Goal: Transaction & Acquisition: Purchase product/service

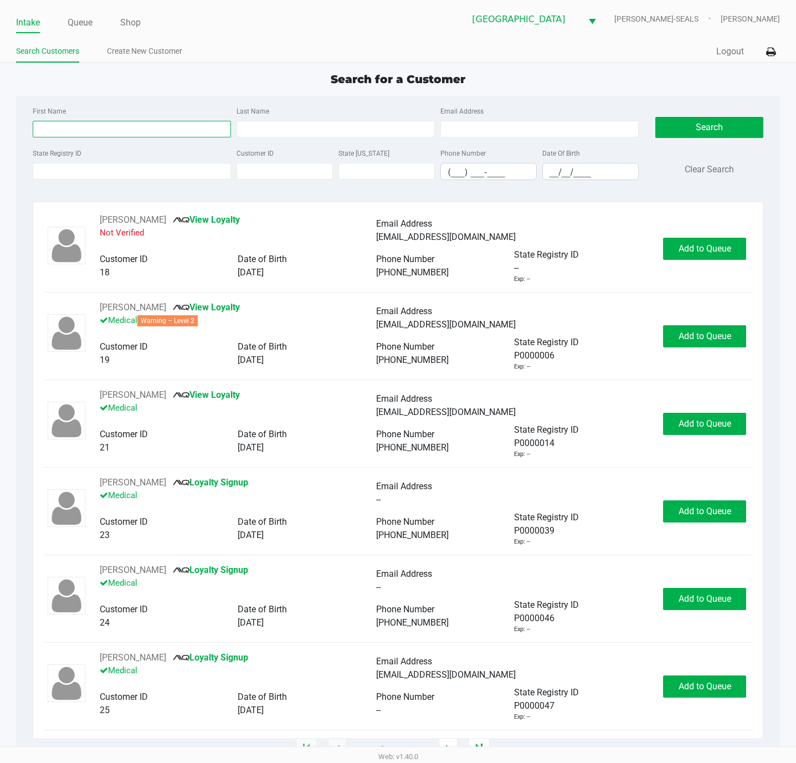
click at [120, 130] on input "First Name" at bounding box center [132, 129] width 198 height 17
type input "[PERSON_NAME]"
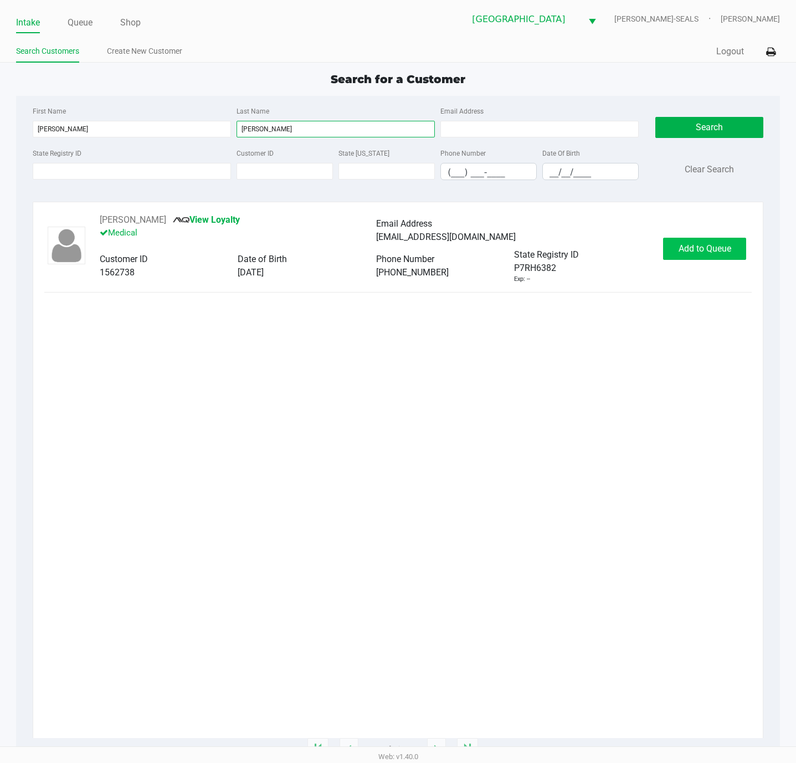
type input "[PERSON_NAME]"
click at [697, 251] on span "Add to Queue" at bounding box center [705, 248] width 53 height 11
click at [718, 270] on div "[PERSON_NAME] View Loyalty Medical Email Address [EMAIL_ADDRESS][DOMAIN_NAME] C…" at bounding box center [398, 248] width 708 height 70
click at [717, 248] on span "In [GEOGRAPHIC_DATA]" at bounding box center [722, 248] width 93 height 11
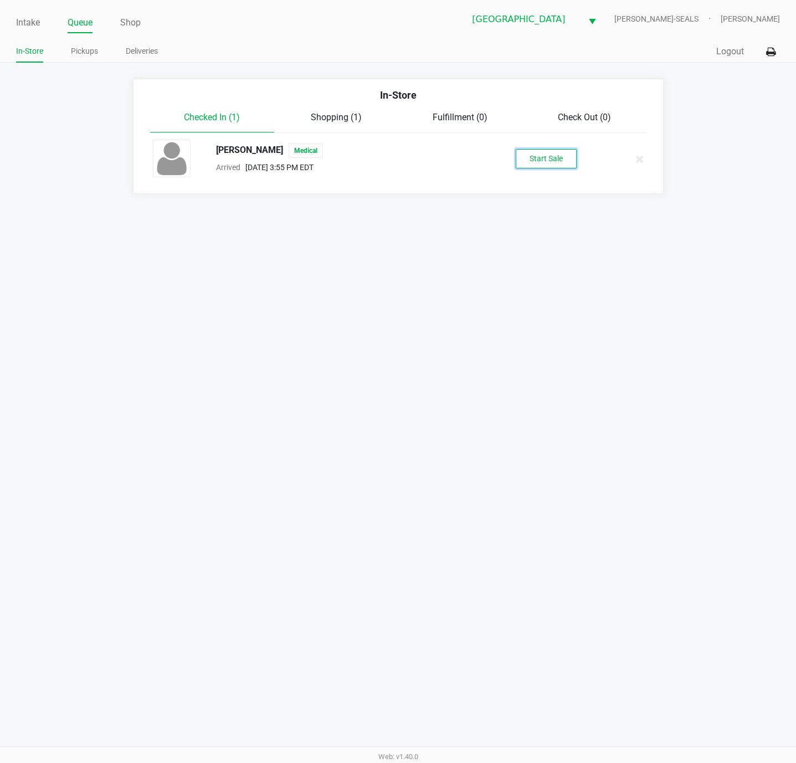
click at [537, 157] on button "Start Sale" at bounding box center [546, 158] width 61 height 19
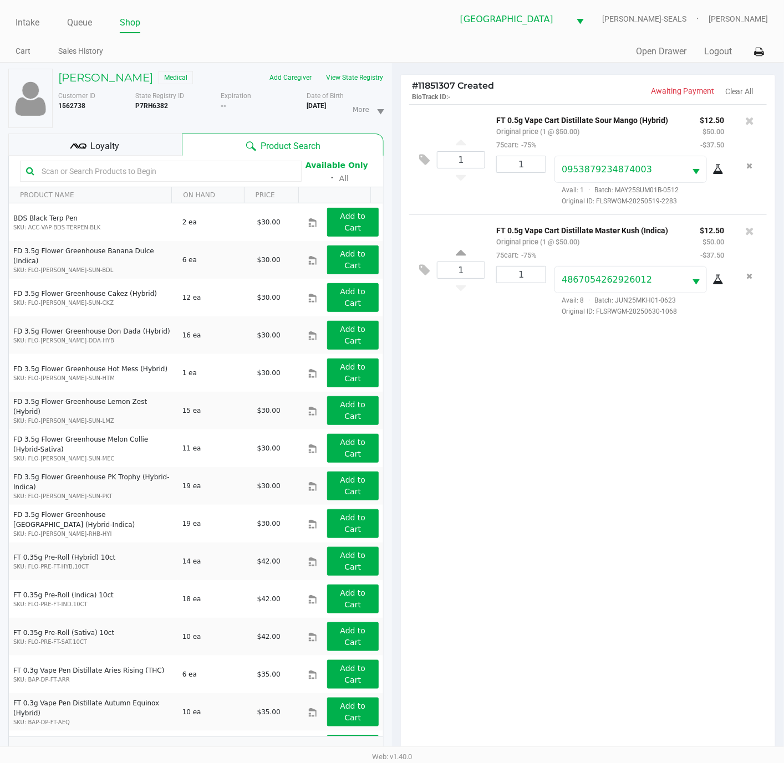
click at [758, 117] on div at bounding box center [749, 132] width 34 height 38
click at [750, 118] on icon at bounding box center [749, 120] width 9 height 11
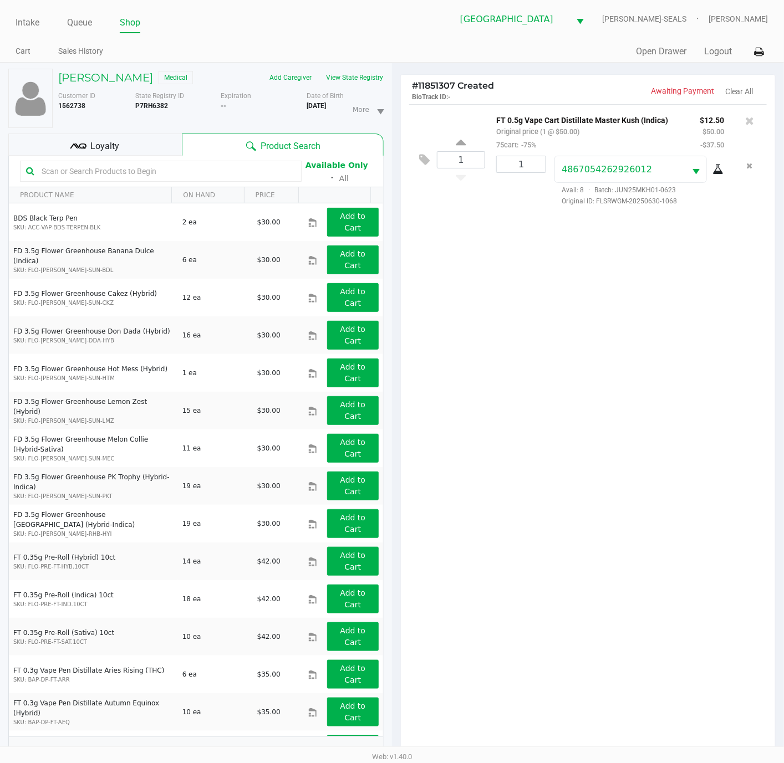
click at [747, 118] on icon at bounding box center [749, 120] width 9 height 11
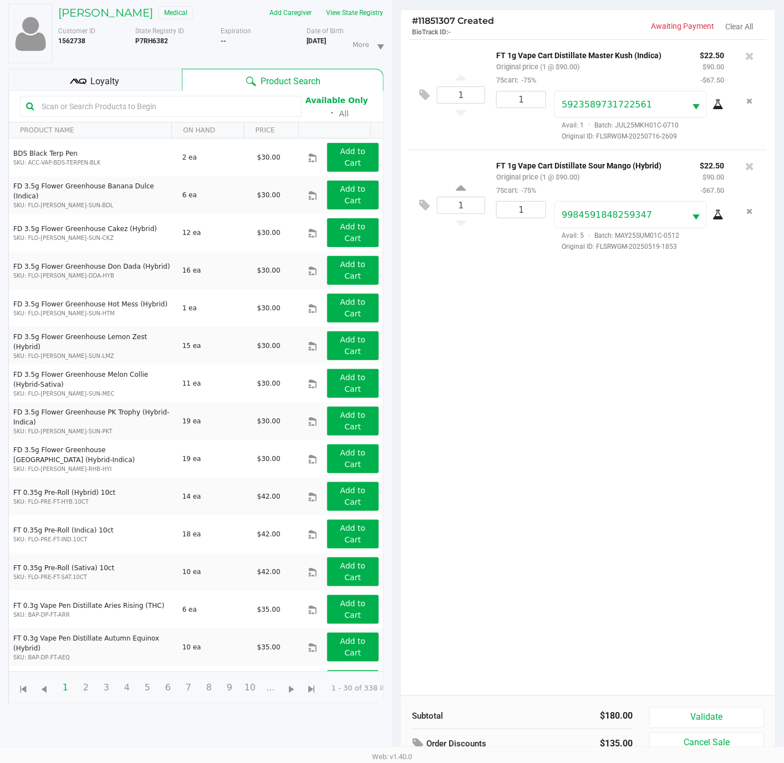
scroll to position [123, 0]
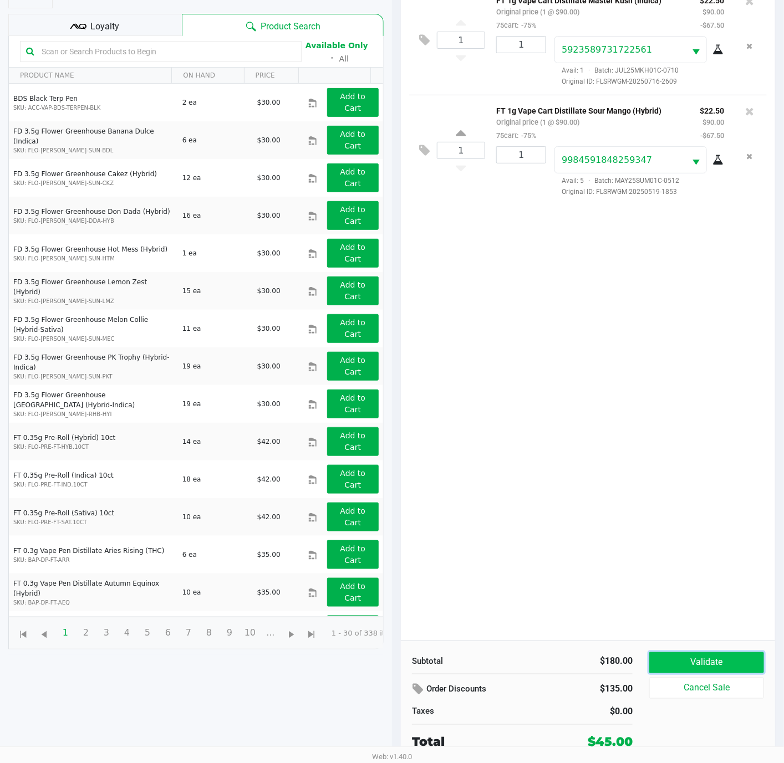
click at [732, 667] on button "Validate" at bounding box center [706, 662] width 115 height 21
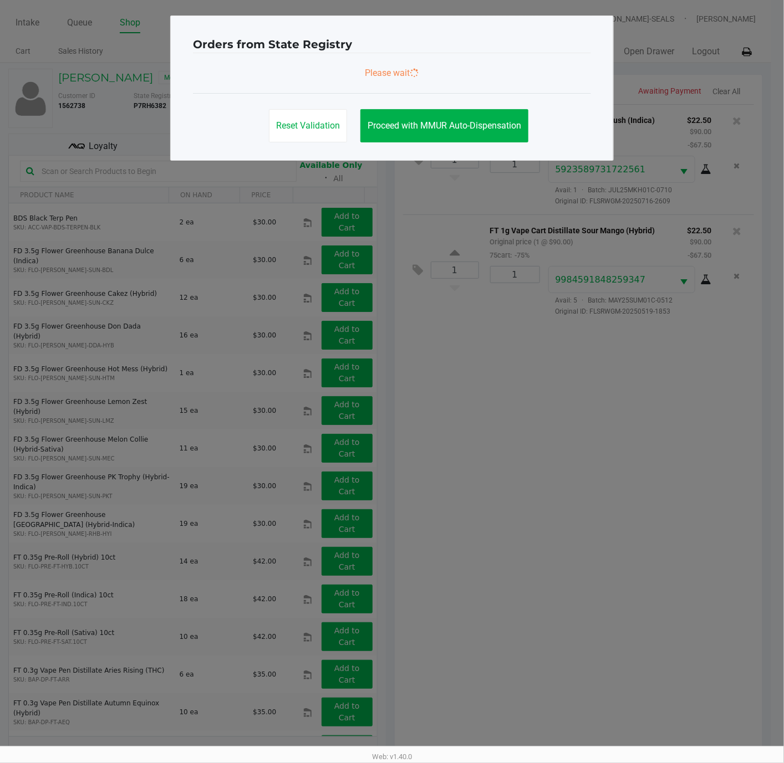
scroll to position [0, 0]
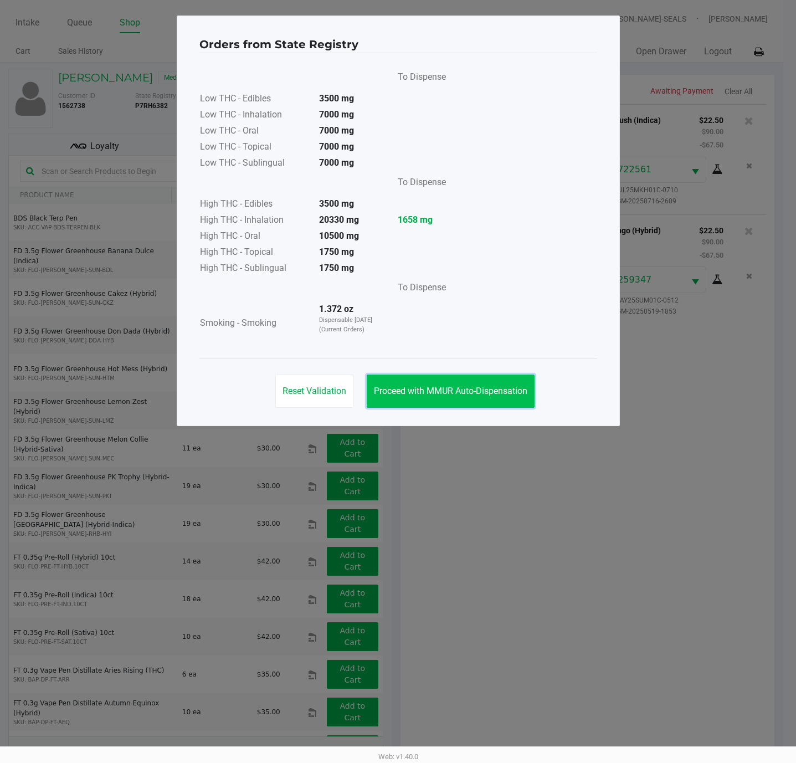
click at [500, 386] on button "Proceed with MMUR Auto-Dispensation" at bounding box center [451, 391] width 168 height 33
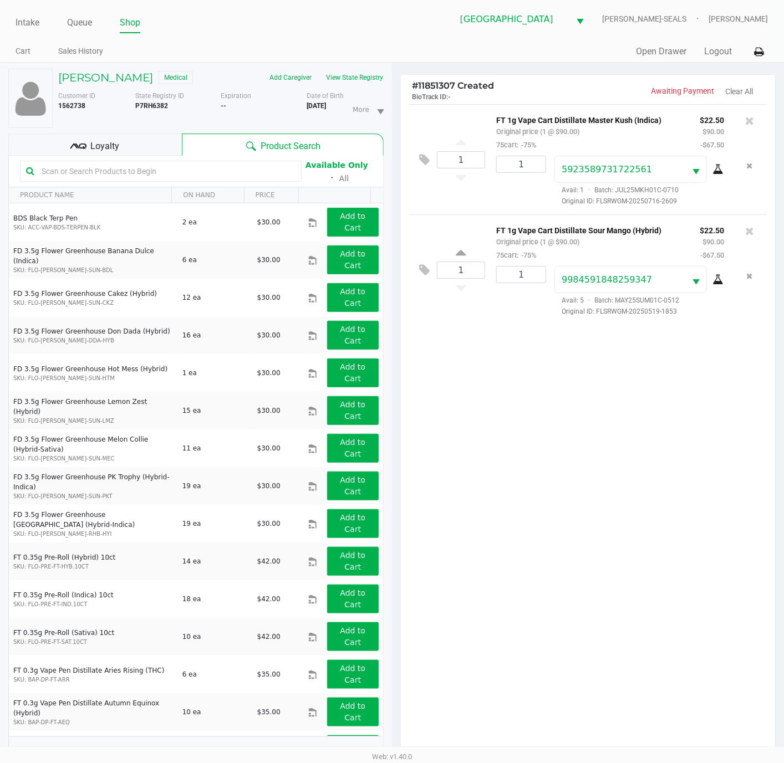
scroll to position [123, 0]
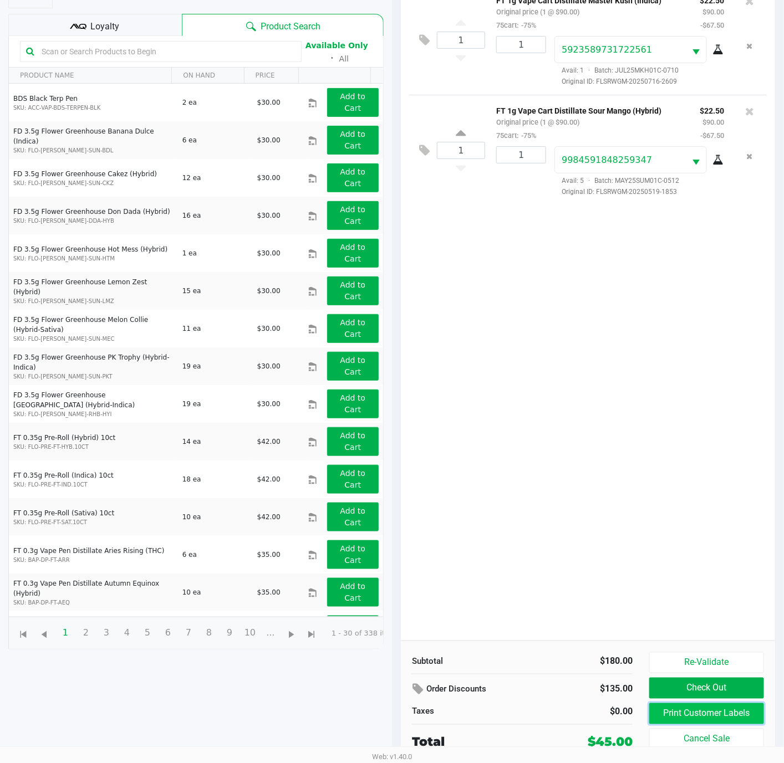
click at [682, 710] on button "Print Customer Labels" at bounding box center [706, 713] width 115 height 21
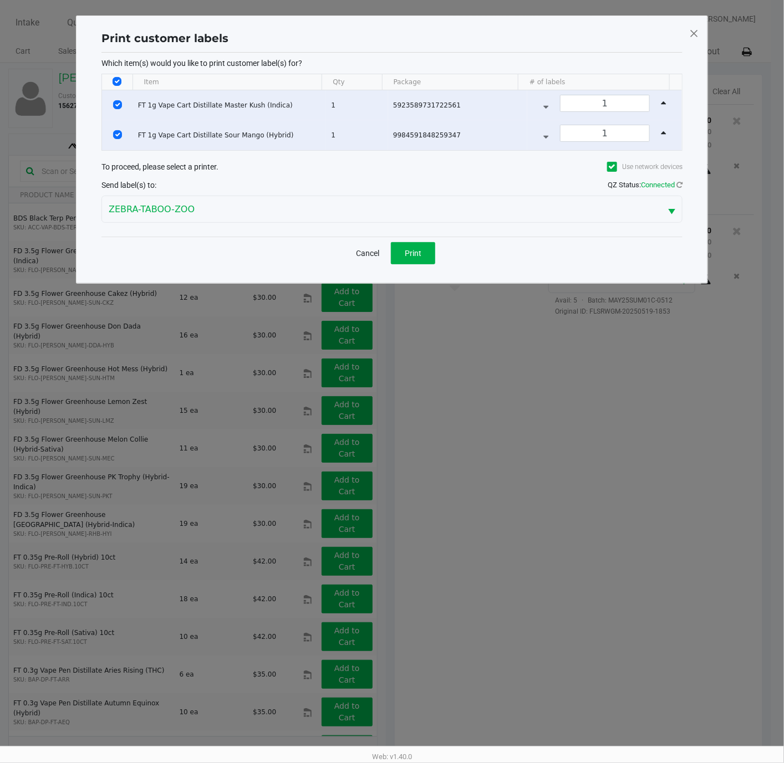
scroll to position [0, 0]
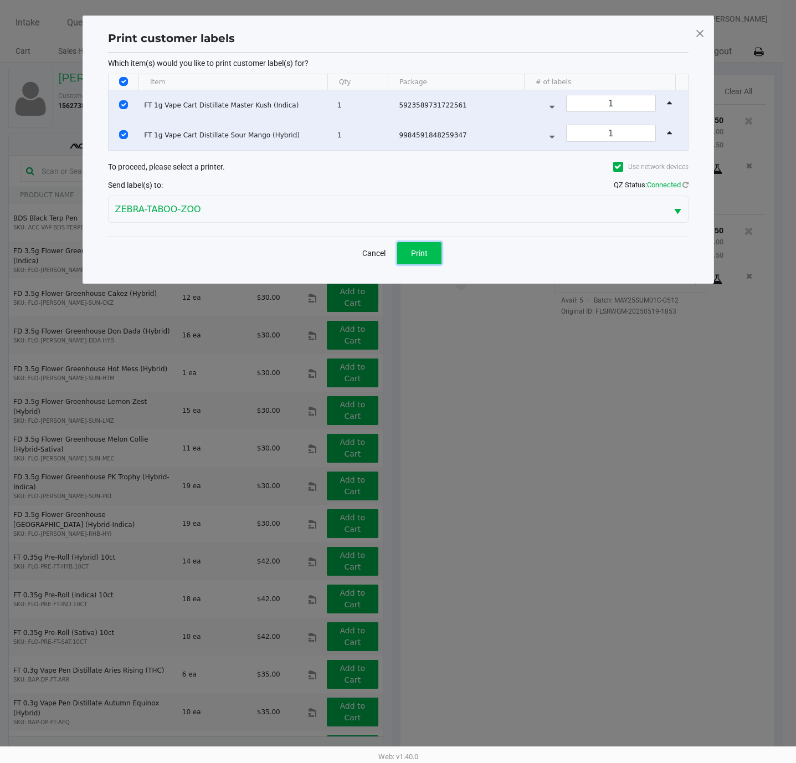
click at [426, 255] on span "Print" at bounding box center [419, 253] width 17 height 9
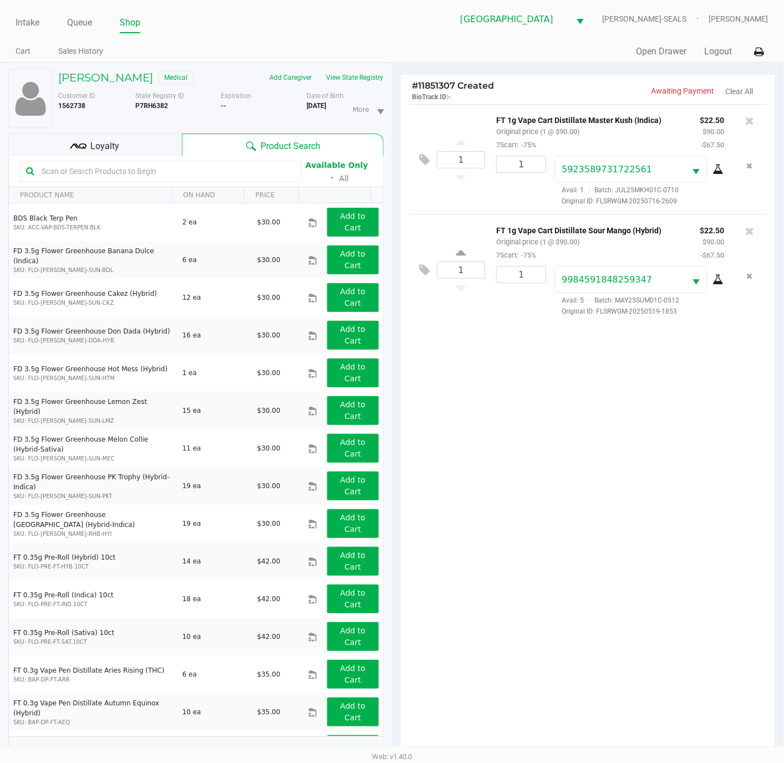
scroll to position [123, 0]
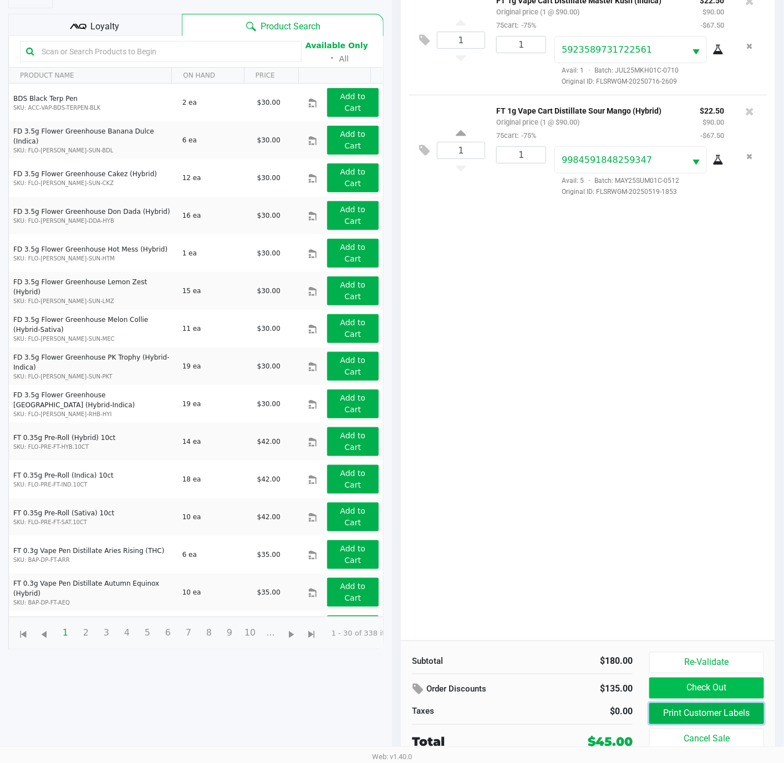
drag, startPoint x: 692, startPoint y: 710, endPoint x: 704, endPoint y: 686, distance: 27.3
click at [704, 688] on div "Re-Validate Check Out Print Customer Labels Cancel Sale" at bounding box center [710, 701] width 123 height 99
click at [704, 686] on button "Check Out" at bounding box center [706, 688] width 115 height 21
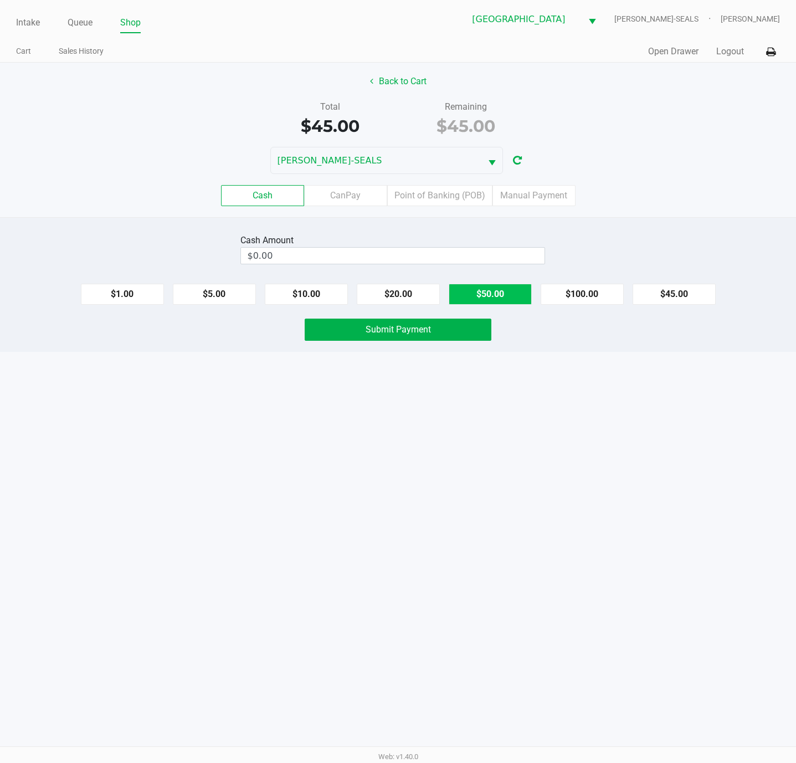
click at [508, 301] on button "$50.00" at bounding box center [490, 294] width 83 height 21
type input "$50.00"
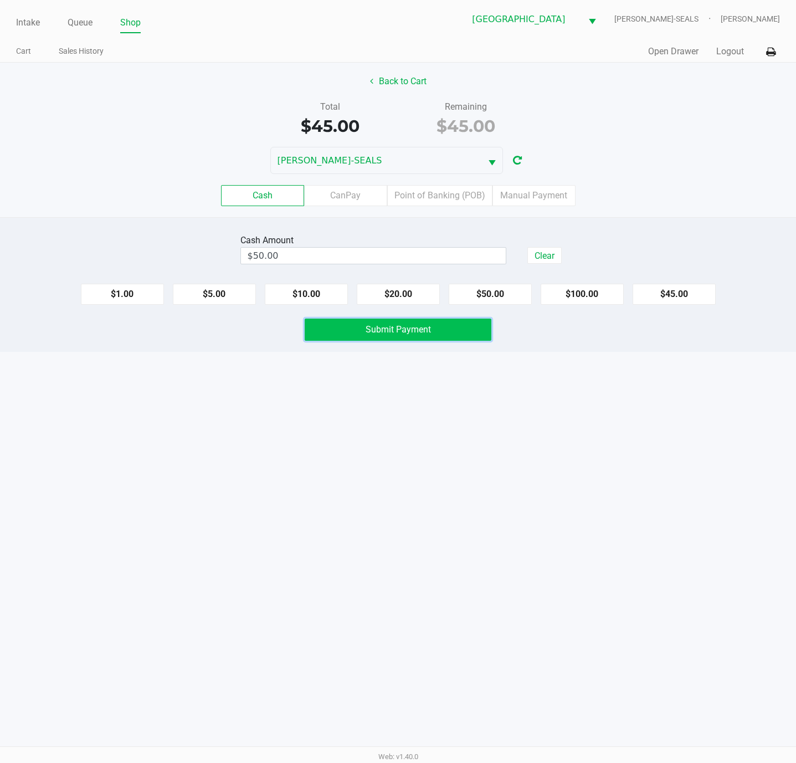
click at [422, 333] on span "Submit Payment" at bounding box center [398, 329] width 65 height 11
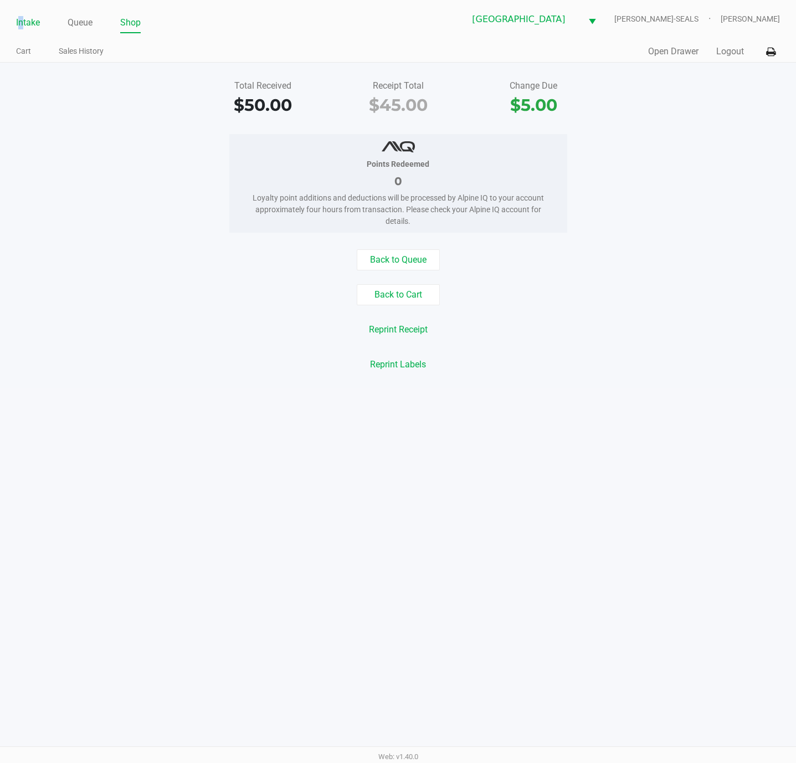
click at [22, 17] on link "Intake" at bounding box center [28, 23] width 24 height 16
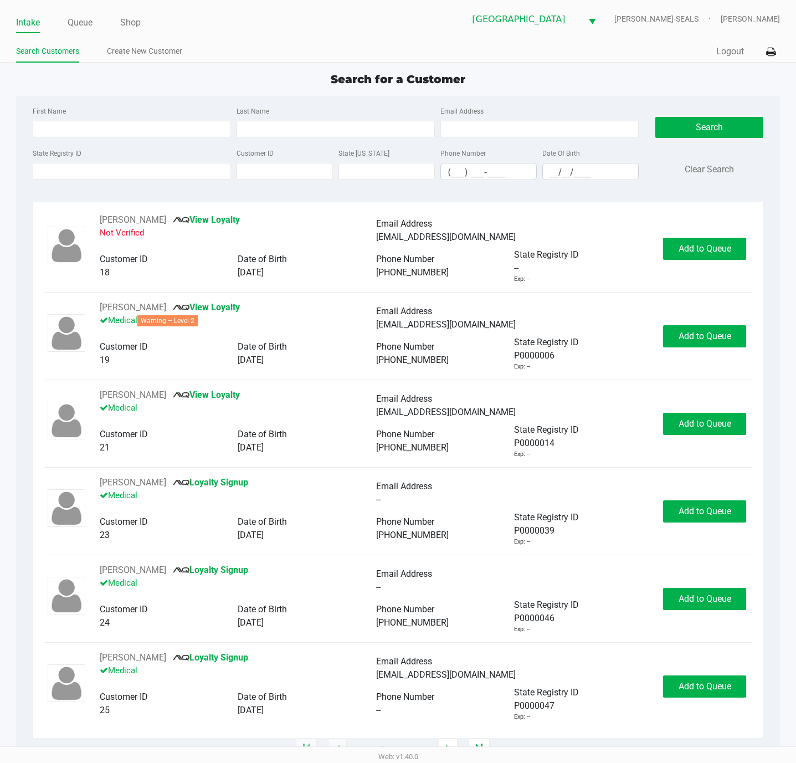
click at [120, 118] on div "First Name" at bounding box center [132, 120] width 204 height 33
click at [117, 120] on div "First Name" at bounding box center [132, 120] width 204 height 33
click at [119, 180] on div "State Registry ID" at bounding box center [132, 163] width 204 height 34
click at [117, 173] on input "State Registry ID" at bounding box center [132, 171] width 198 height 17
type input "P4VX7439"
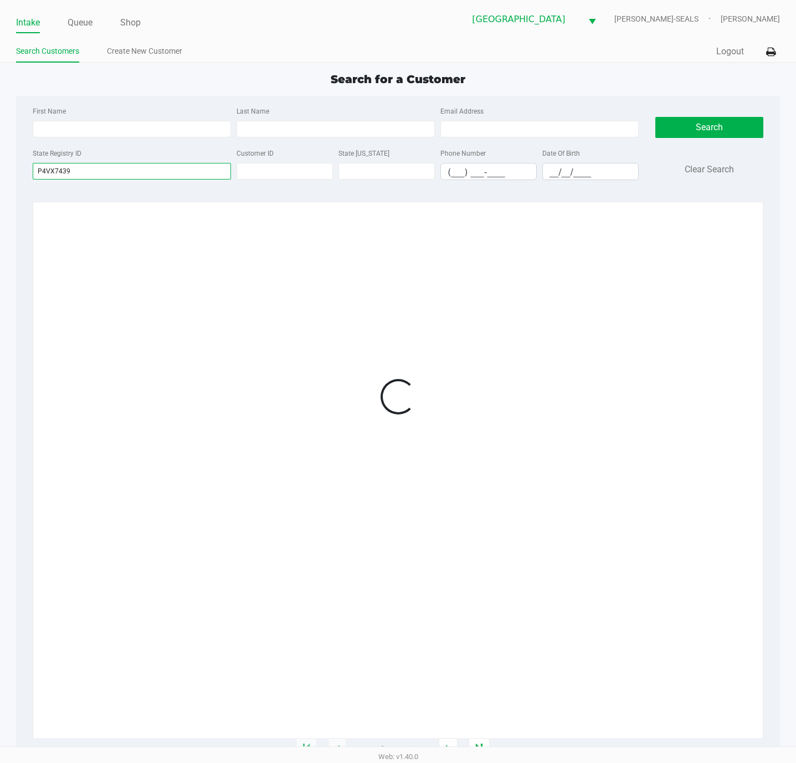
drag, startPoint x: 113, startPoint y: 173, endPoint x: 0, endPoint y: 160, distance: 113.8
click at [0, 160] on app-all-customers "Search for a Customer First Name Last Name Email Address State Registry ID P4VX…" at bounding box center [398, 410] width 796 height 679
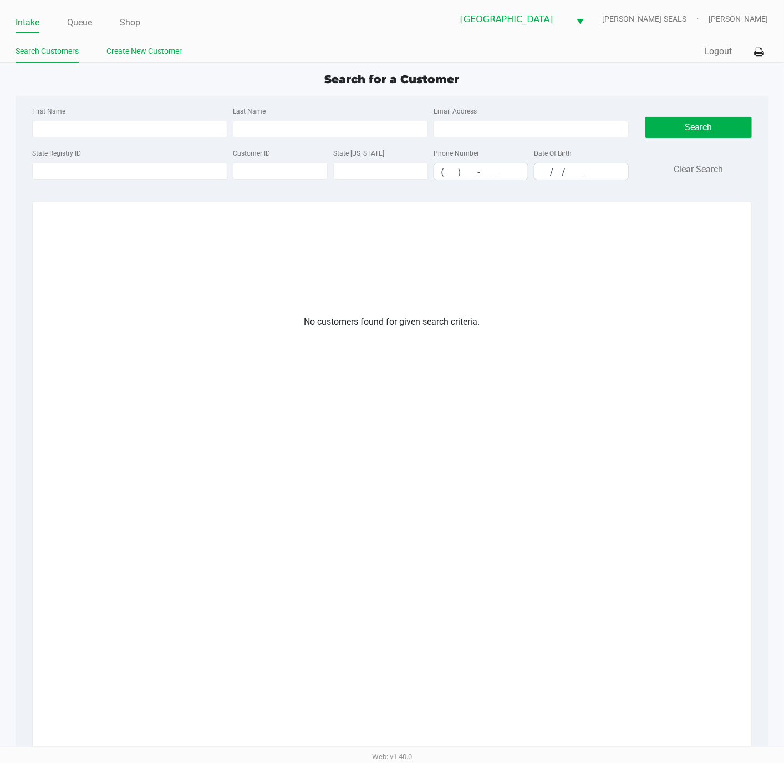
click at [155, 47] on link "Create New Customer" at bounding box center [143, 51] width 75 height 14
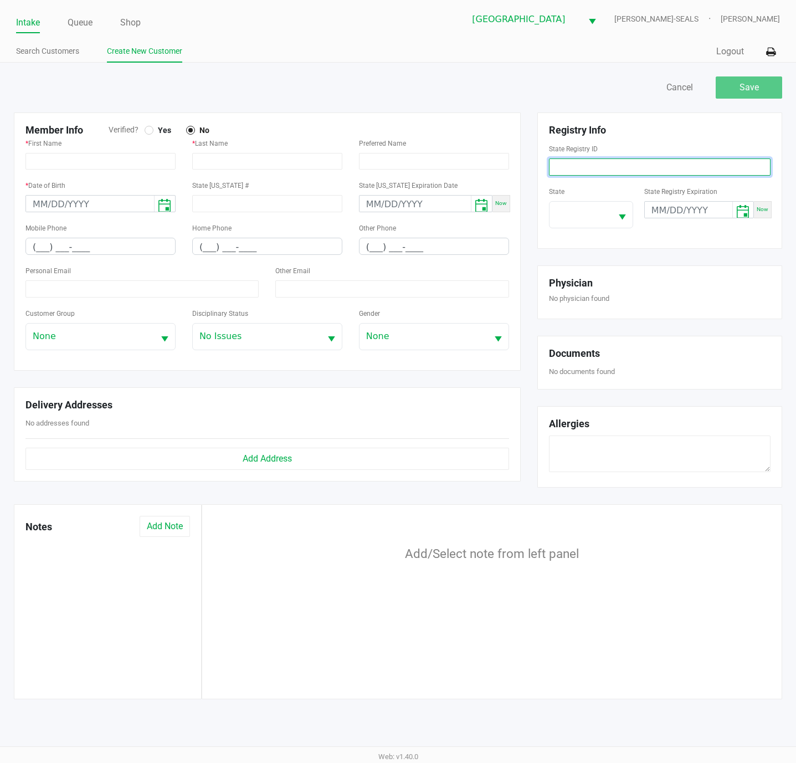
click at [621, 165] on input at bounding box center [660, 167] width 222 height 17
paste input "P4VX7439"
type input "P4VX7439"
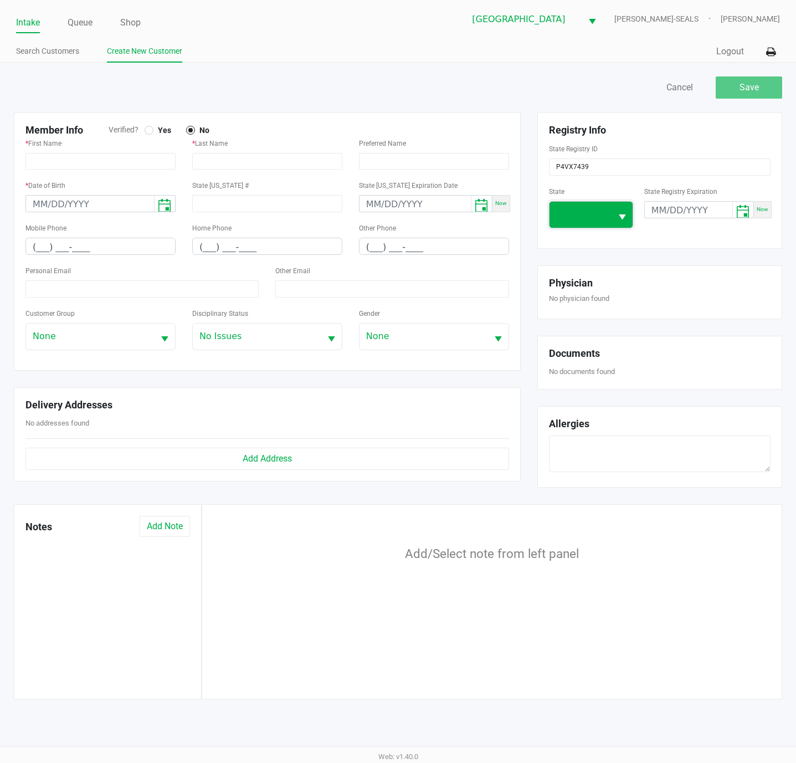
click at [599, 205] on span at bounding box center [581, 215] width 62 height 26
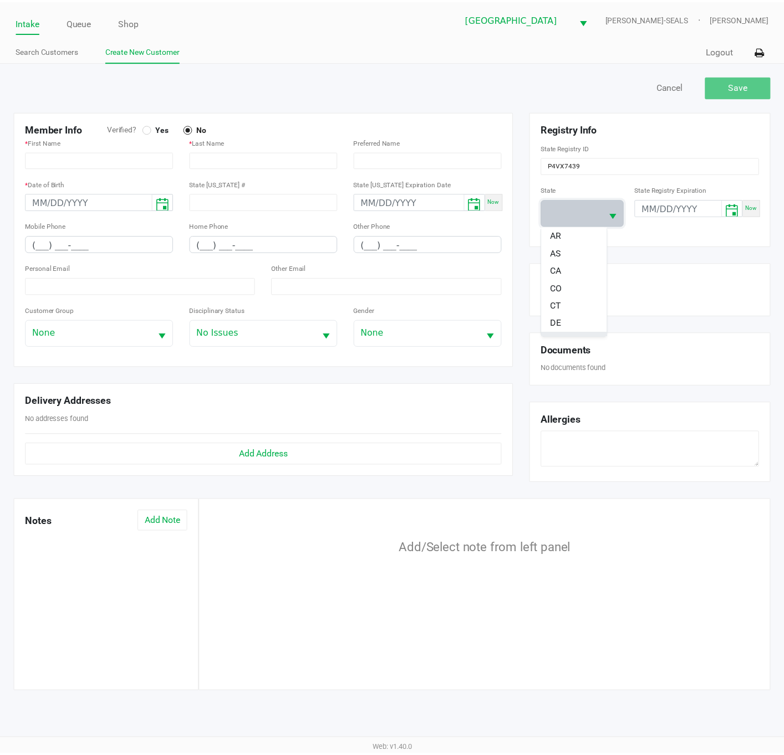
scroll to position [83, 0]
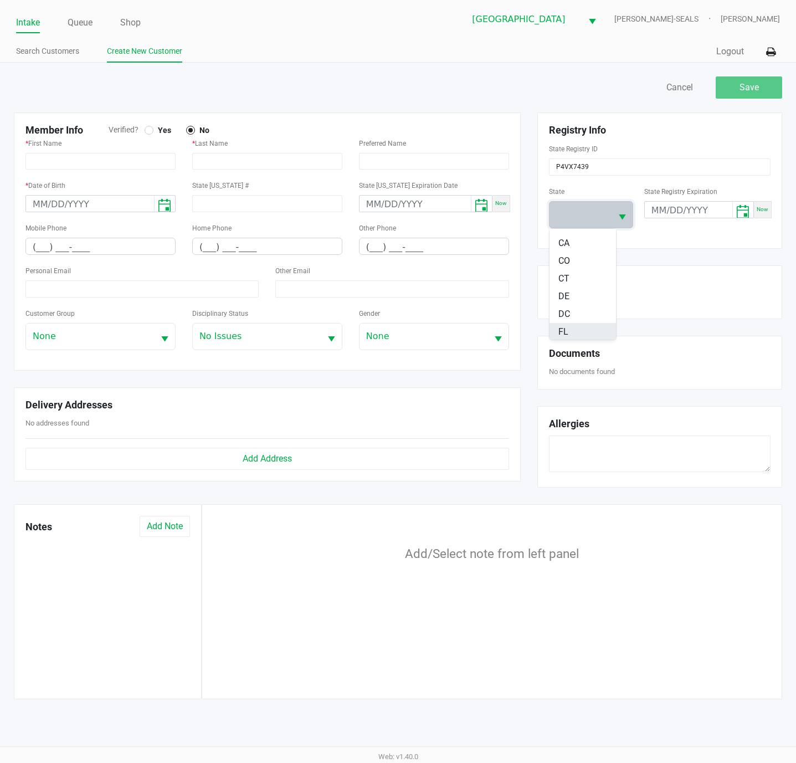
click at [559, 338] on span "FL" at bounding box center [564, 331] width 10 height 13
click at [661, 212] on input "month/day/year" at bounding box center [689, 210] width 88 height 17
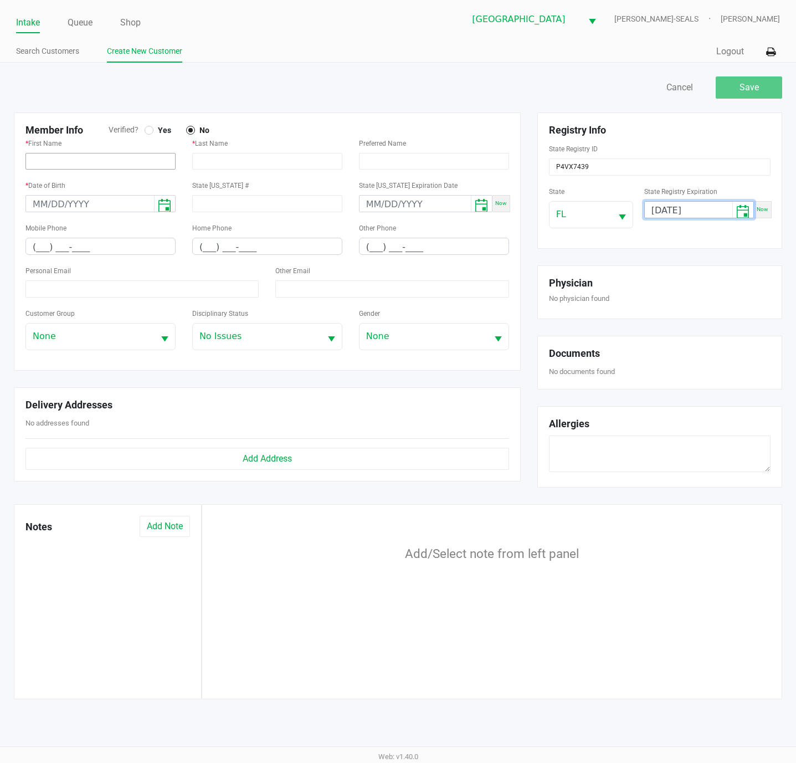
type input "[DATE]"
click at [45, 159] on input "text" at bounding box center [100, 161] width 150 height 17
click at [145, 130] on div at bounding box center [149, 130] width 9 height 9
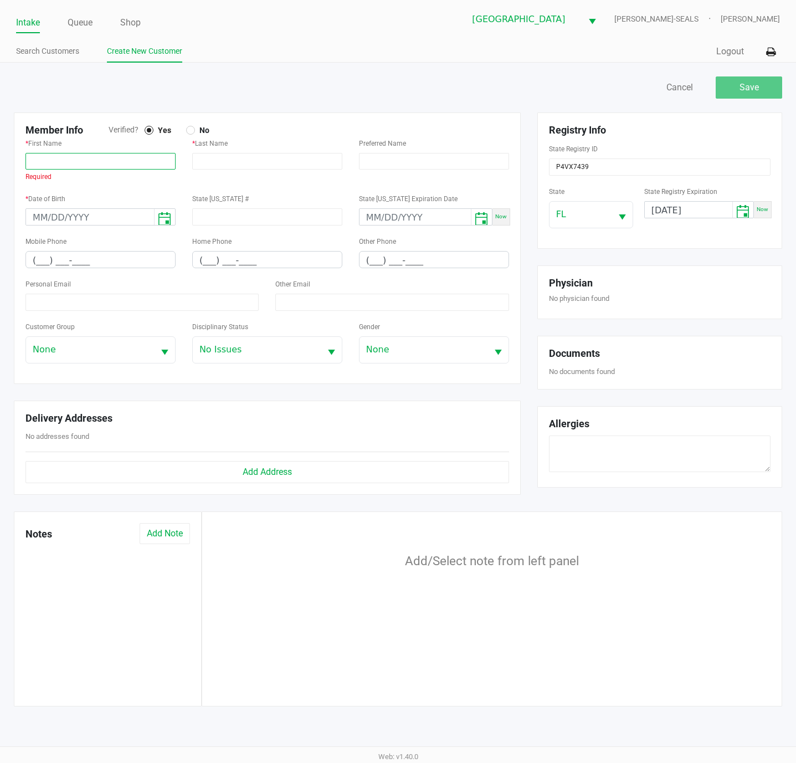
click at [105, 159] on input "text" at bounding box center [100, 161] width 150 height 17
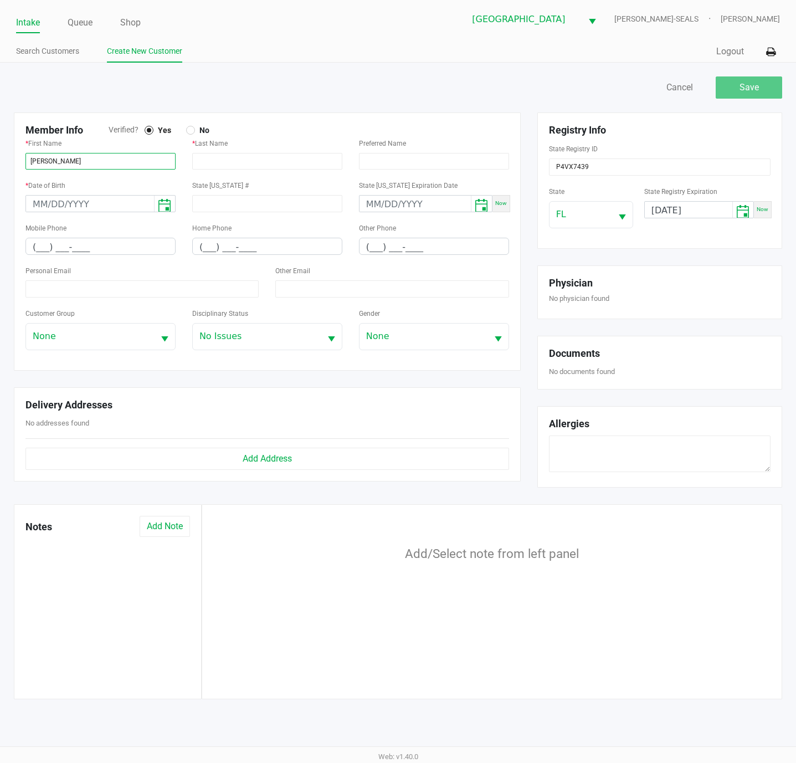
type input "[PERSON_NAME]"
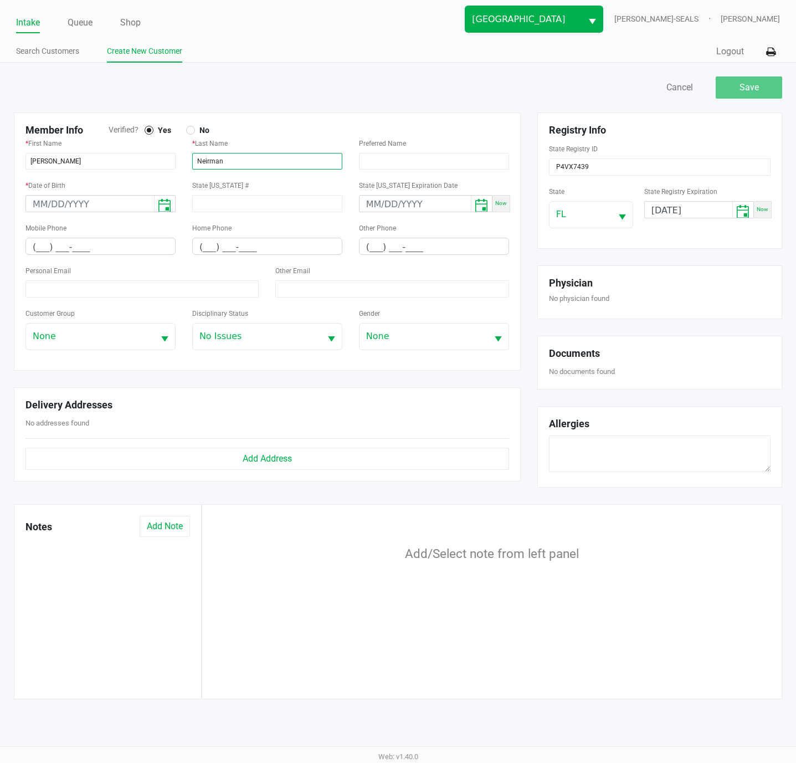
type input "Neirman"
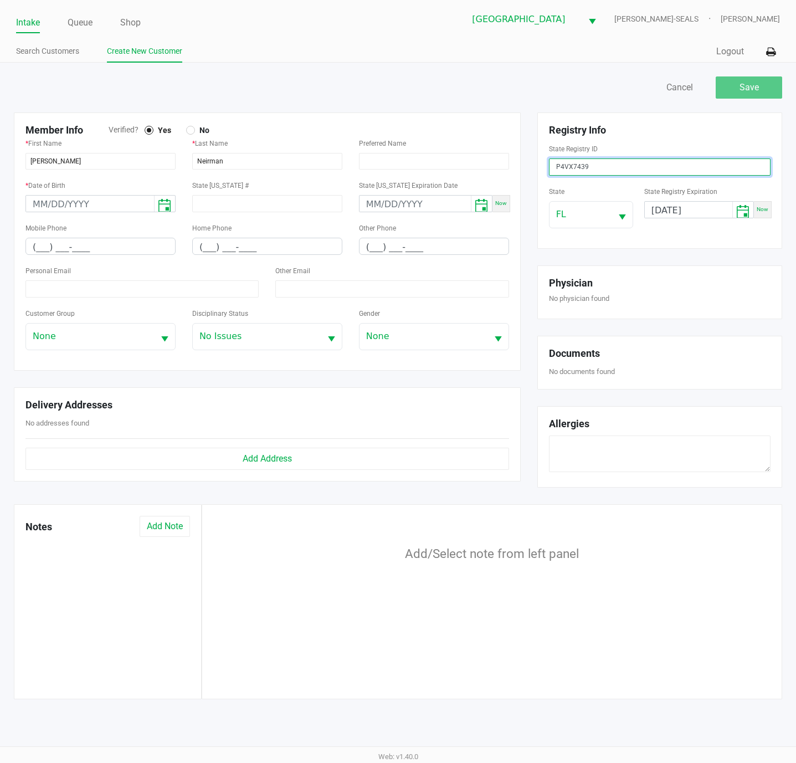
click at [582, 168] on input "P4VX7439" at bounding box center [660, 167] width 222 height 17
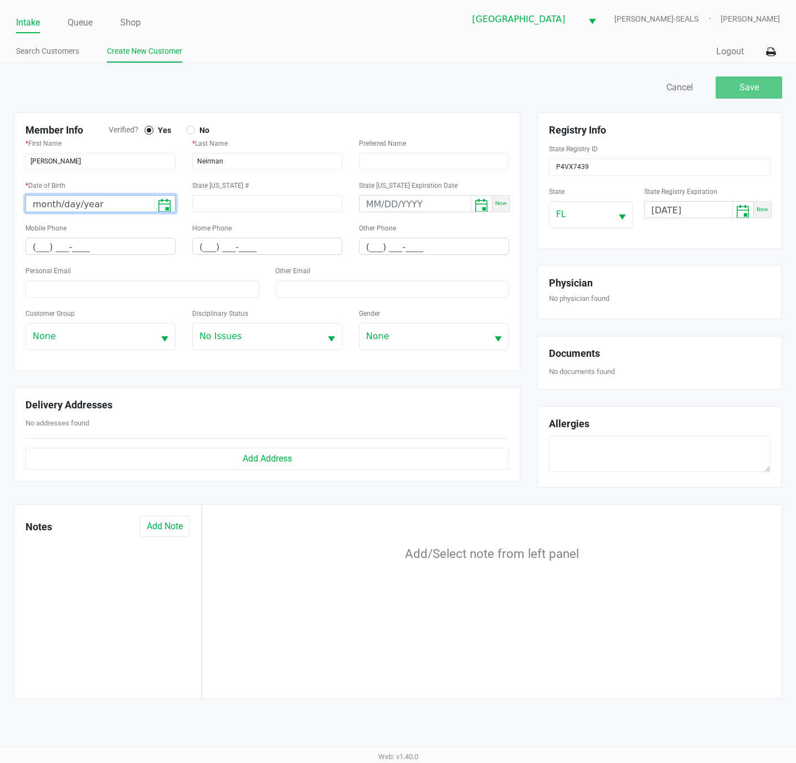
click at [132, 200] on kendo-dateinput "month/day/year" at bounding box center [90, 204] width 128 height 17
drag, startPoint x: 98, startPoint y: 203, endPoint x: 0, endPoint y: 208, distance: 98.2
click at [0, 208] on div "Save Cancel Member Info Verified? Yes No * First Name [PERSON_NAME] * Last Name…" at bounding box center [398, 387] width 796 height 648
type input "[DATE]"
click at [111, 150] on div "* First Name [PERSON_NAME]" at bounding box center [100, 152] width 150 height 33
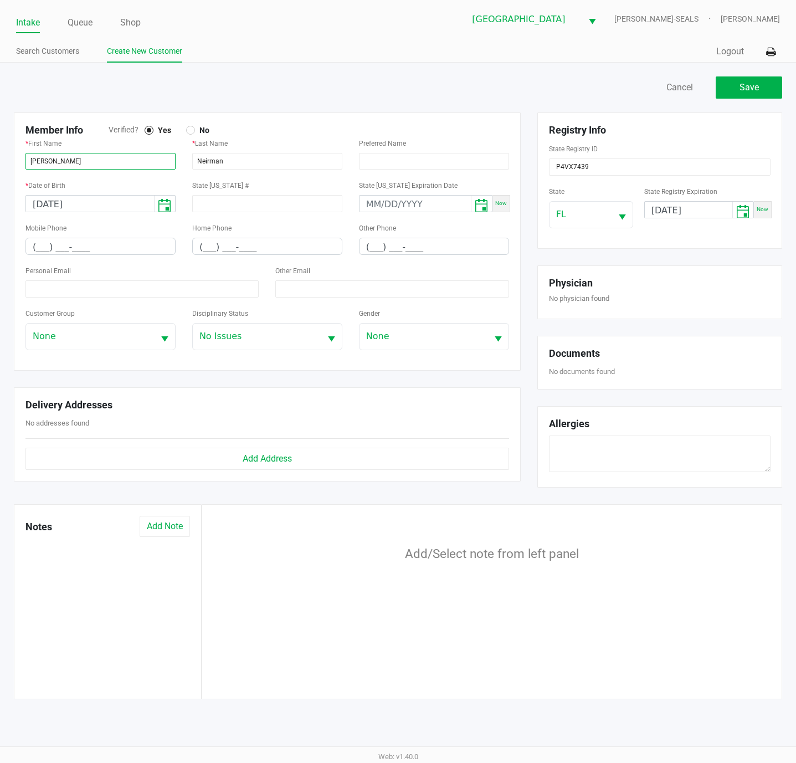
drag, startPoint x: 111, startPoint y: 159, endPoint x: 0, endPoint y: 125, distance: 116.3
click at [0, 125] on div "Save Cancel Member Info Verified? Yes No * First Name [PERSON_NAME] * Last Name…" at bounding box center [398, 387] width 796 height 648
paste input "ABRIEL"
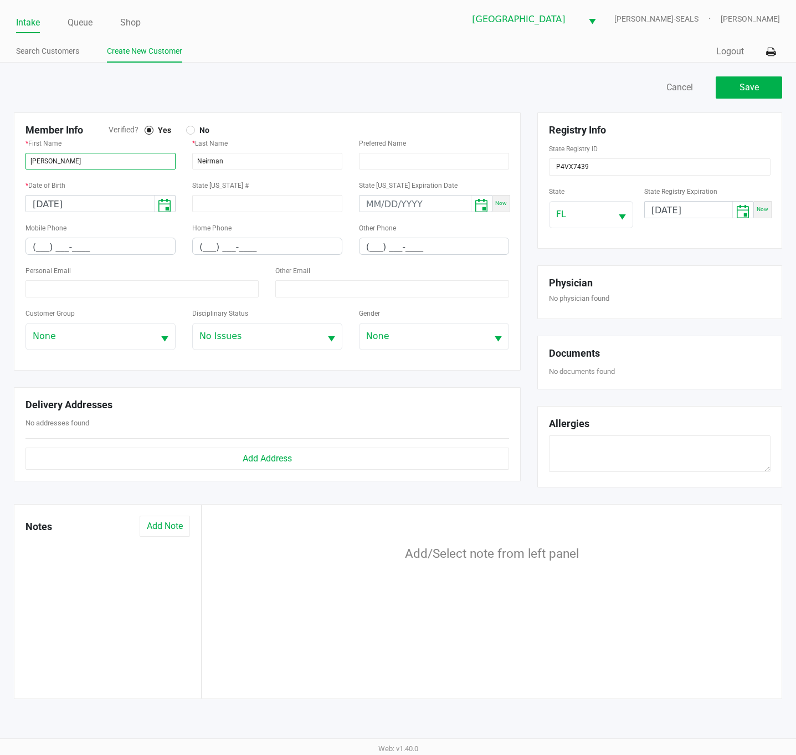
type input "[PERSON_NAME]"
click at [227, 157] on input "Neirman" at bounding box center [267, 161] width 150 height 17
paste input "IERMAN"
type input "[PERSON_NAME]"
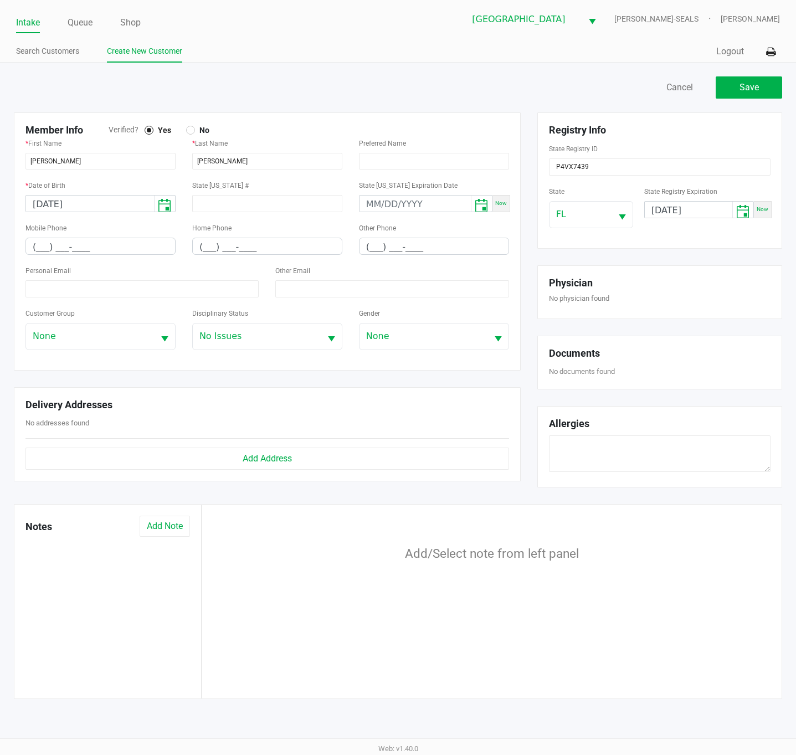
click at [112, 258] on div "Mobile Phone (___) ___-____" at bounding box center [100, 242] width 167 height 43
drag, startPoint x: 112, startPoint y: 253, endPoint x: 62, endPoint y: 253, distance: 50.4
click at [62, 253] on kendo-maskedtextbox "(___) ___-____" at bounding box center [100, 246] width 150 height 17
click at [145, 252] on input "(___) ___-____" at bounding box center [100, 246] width 149 height 17
drag, startPoint x: 145, startPoint y: 248, endPoint x: 0, endPoint y: 252, distance: 144.7
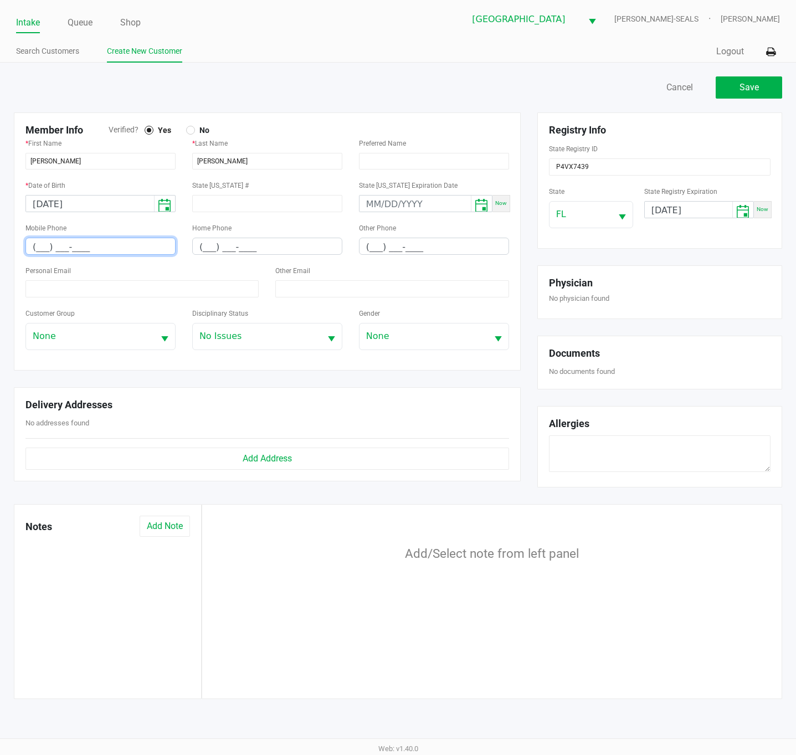
click at [0, 252] on div "Save Cancel Member Info Verified? Yes No * First Name [PERSON_NAME] * Last Name…" at bounding box center [398, 387] width 796 height 648
paste input "954) 218-9915"
type input "[PHONE_NUMBER]"
click at [99, 298] on div "Personal Email" at bounding box center [142, 285] width 250 height 43
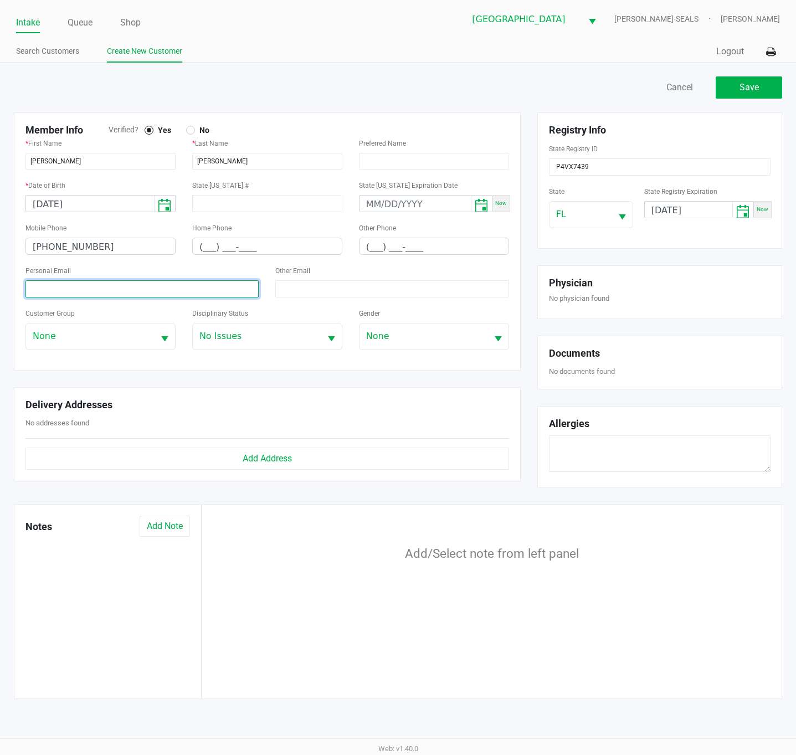
click at [102, 283] on input at bounding box center [141, 288] width 233 height 17
paste input "[EMAIL_ADDRESS][DOMAIN_NAME]"
type input "[EMAIL_ADDRESS][DOMAIN_NAME]"
click at [748, 84] on span "Save" at bounding box center [749, 87] width 19 height 11
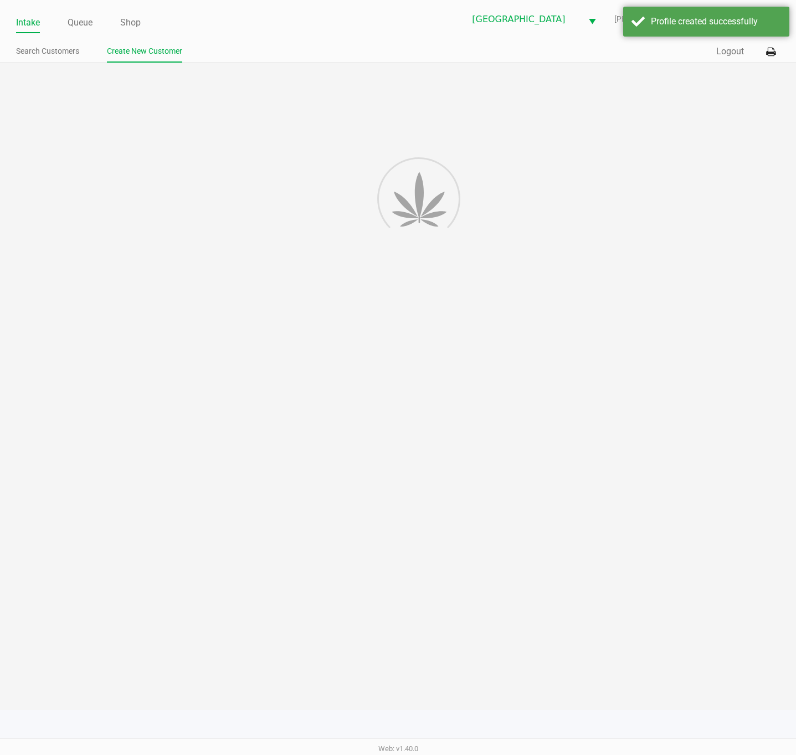
type input "---"
type input "( __) ___-____"
type input "---"
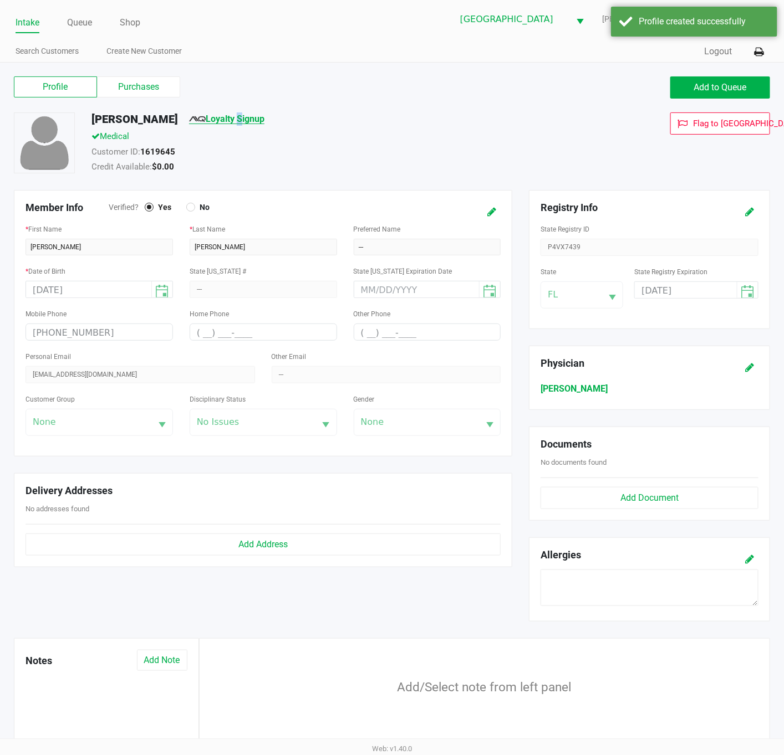
click at [250, 115] on link "Loyalty Signup" at bounding box center [226, 119] width 75 height 11
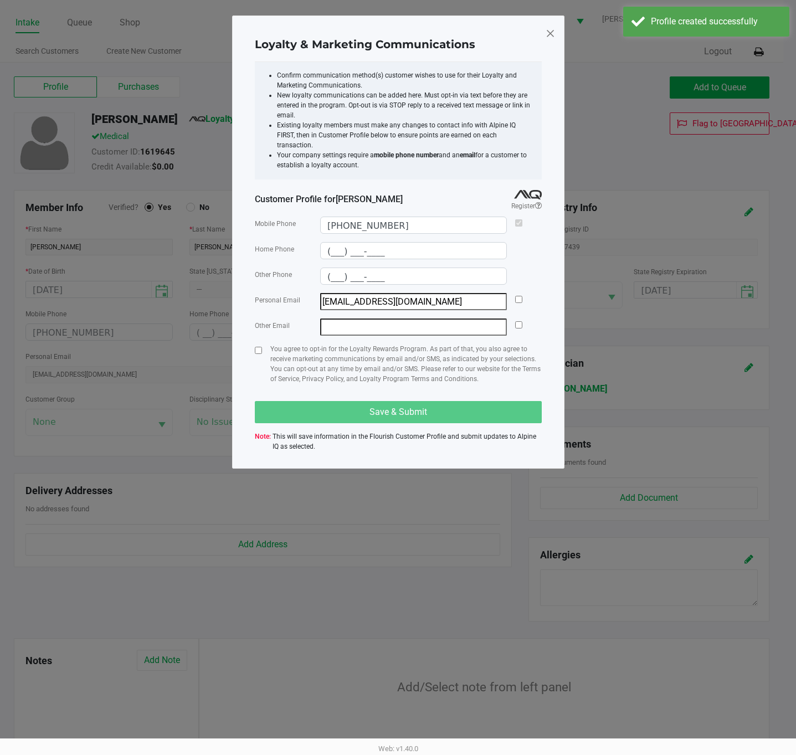
click at [518, 295] on div at bounding box center [518, 301] width 7 height 17
click at [516, 293] on div at bounding box center [518, 301] width 7 height 17
click at [519, 293] on div at bounding box center [518, 301] width 7 height 17
click at [520, 296] on input "checkbox" at bounding box center [518, 299] width 7 height 7
checkbox input "true"
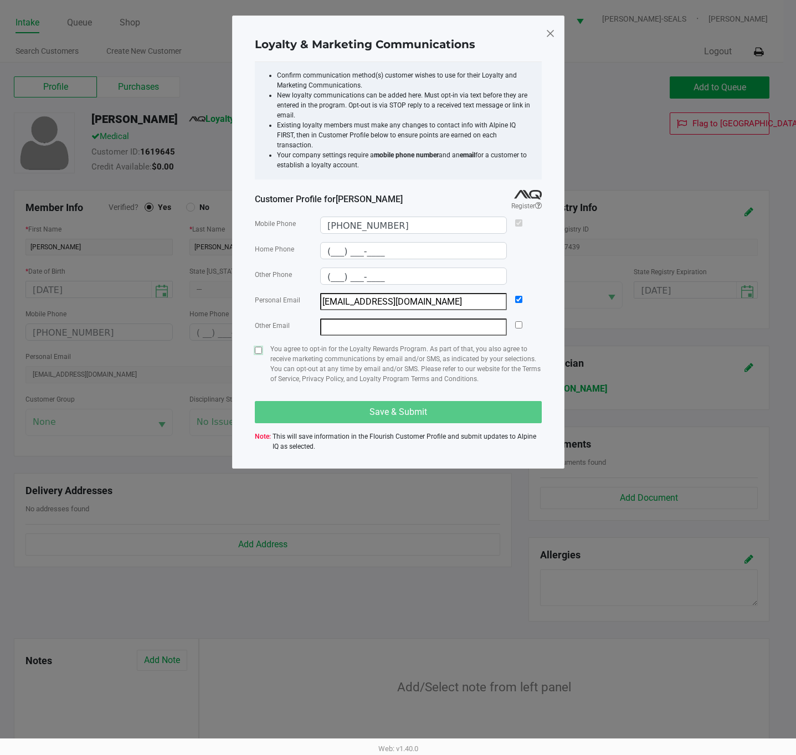
click at [262, 347] on input "checkbox" at bounding box center [258, 350] width 7 height 7
checkbox input "true"
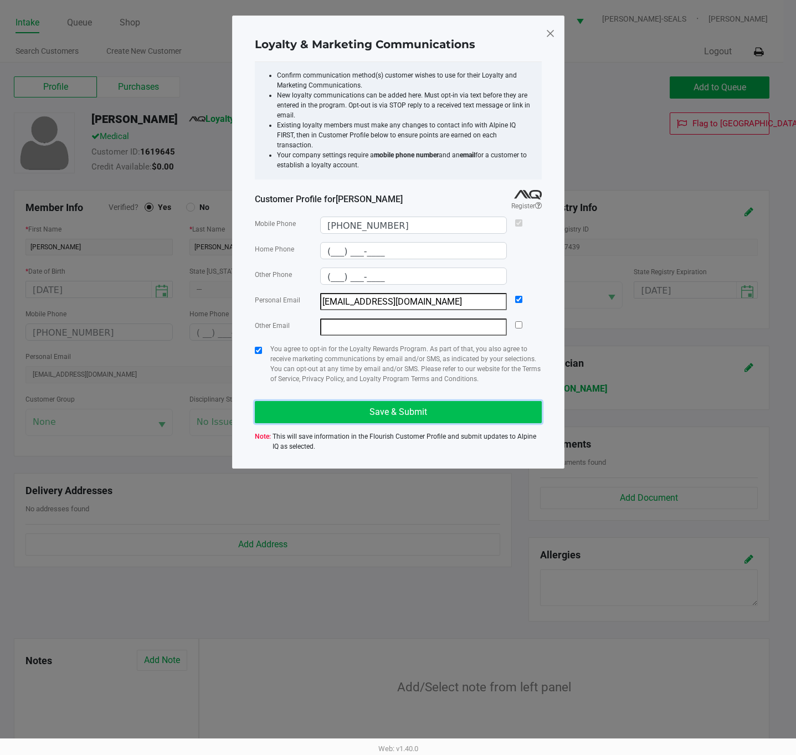
click at [287, 401] on button "Save & Submit" at bounding box center [398, 412] width 287 height 22
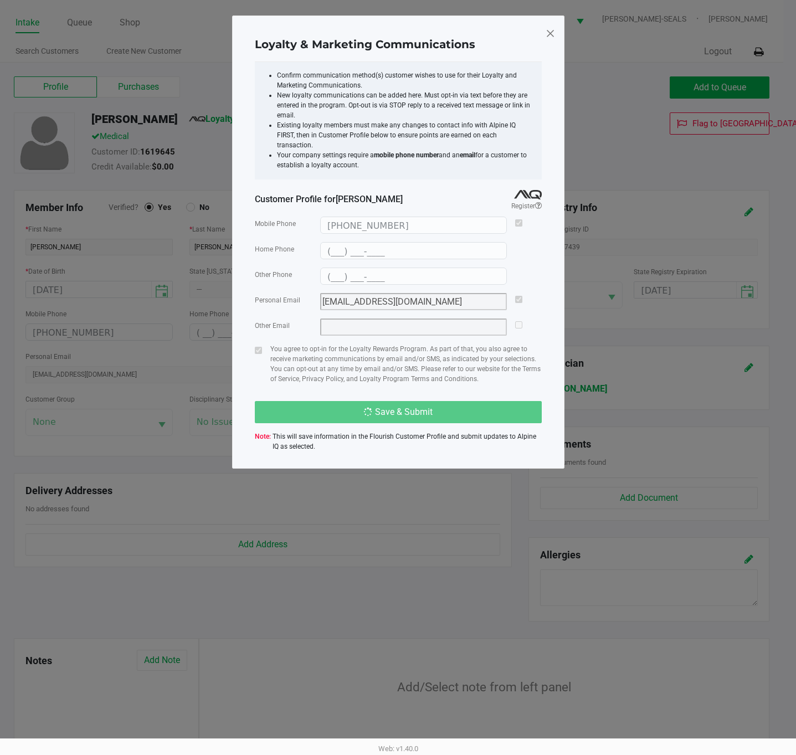
type input "(___) ___-____"
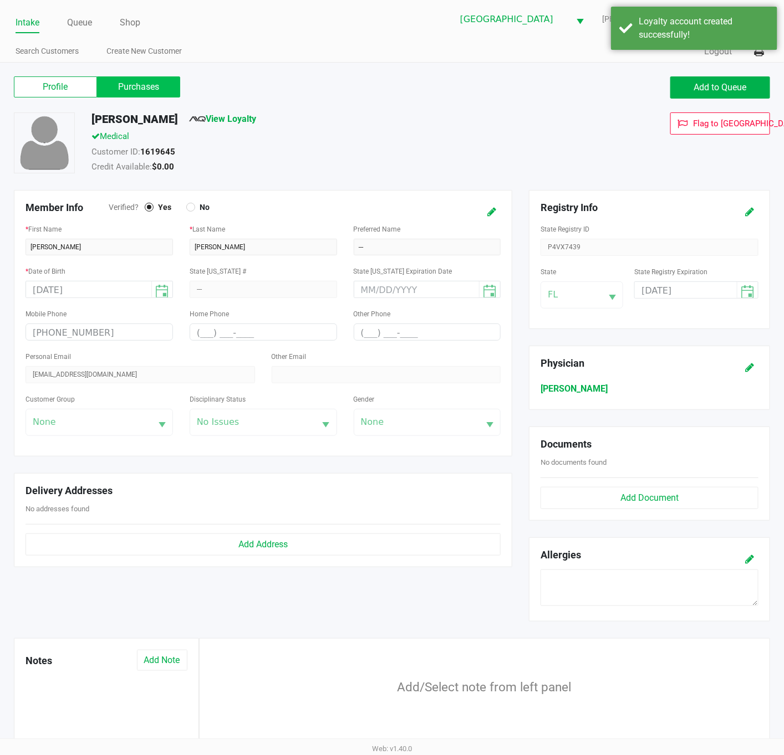
click at [112, 87] on label "Purchases" at bounding box center [138, 86] width 83 height 21
click at [0, 0] on 1 "Purchases" at bounding box center [0, 0] width 0 height 0
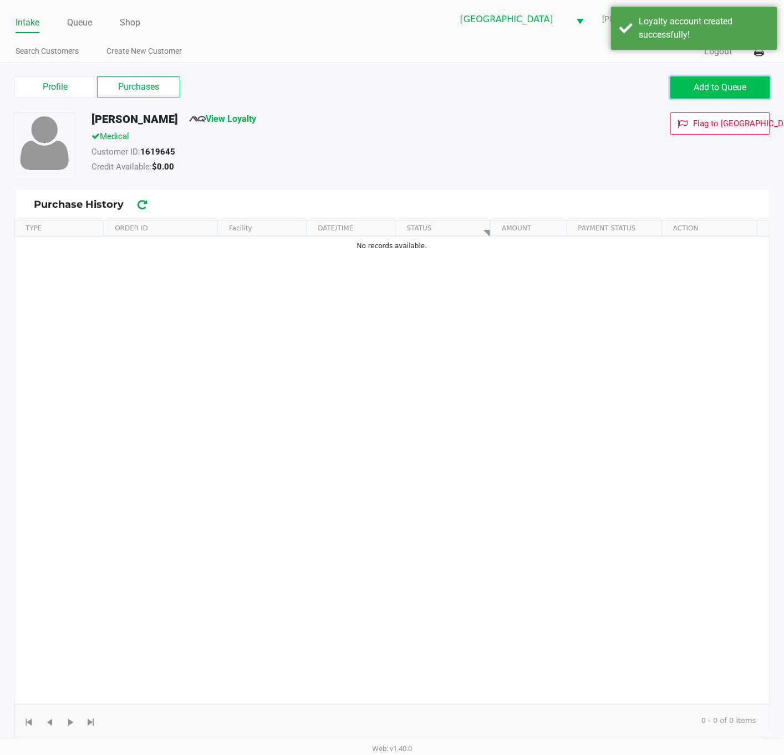
click at [705, 84] on span "Add to Queue" at bounding box center [720, 87] width 53 height 11
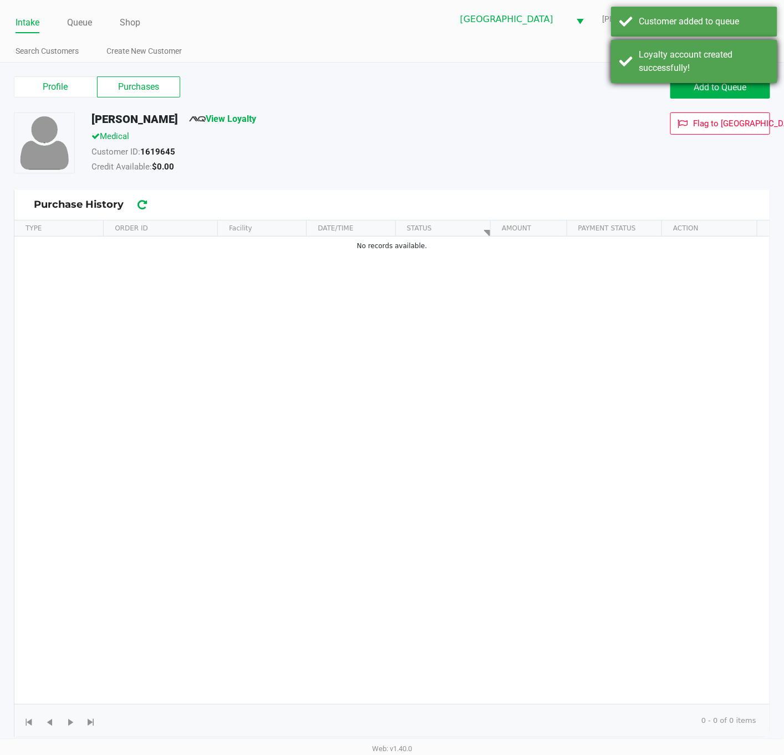
click at [633, 50] on div "Loyalty account created successfully!" at bounding box center [694, 61] width 166 height 43
click at [635, 30] on div "Customer added to queue" at bounding box center [694, 22] width 166 height 30
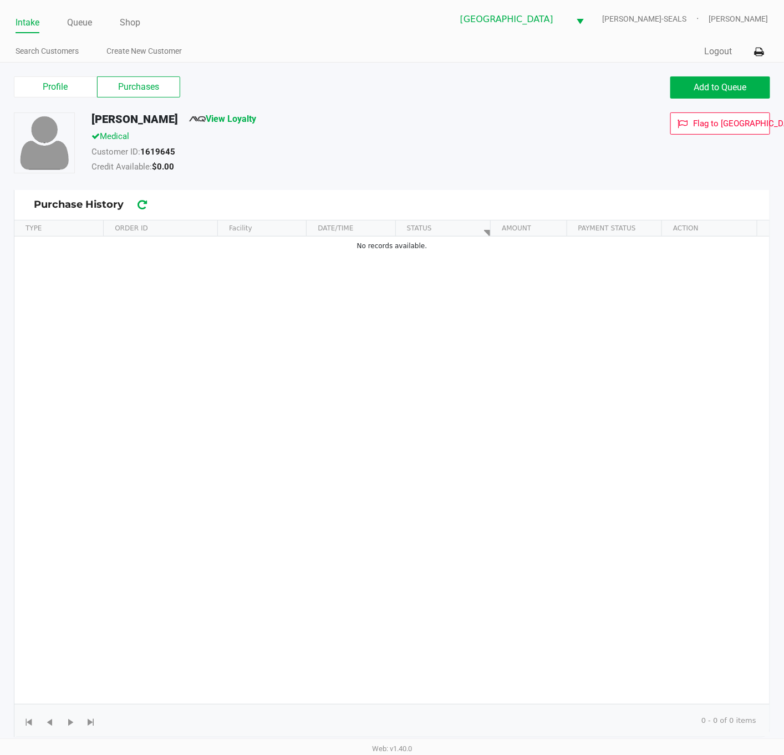
click at [76, 42] on div "Search Customers Create New Customer" at bounding box center [204, 52] width 376 height 21
click at [77, 22] on link "Queue" at bounding box center [79, 23] width 25 height 16
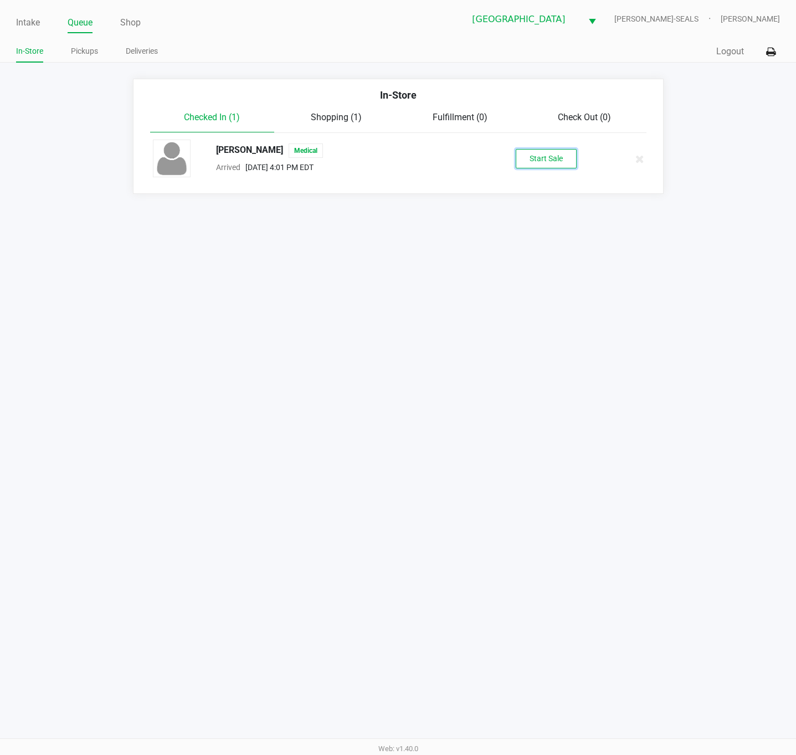
click at [544, 167] on button "Start Sale" at bounding box center [546, 158] width 61 height 19
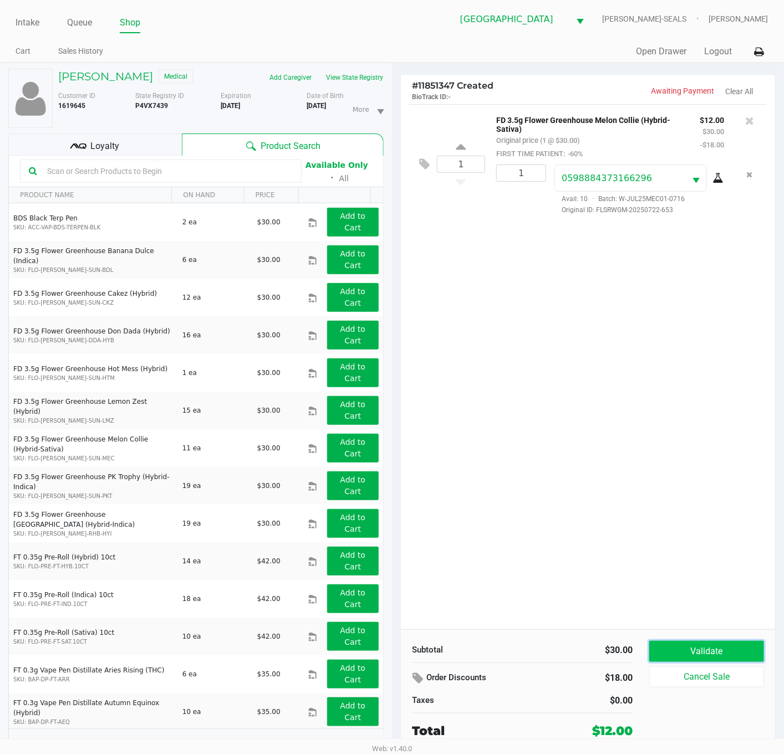
click at [696, 652] on button "Validate" at bounding box center [706, 651] width 115 height 21
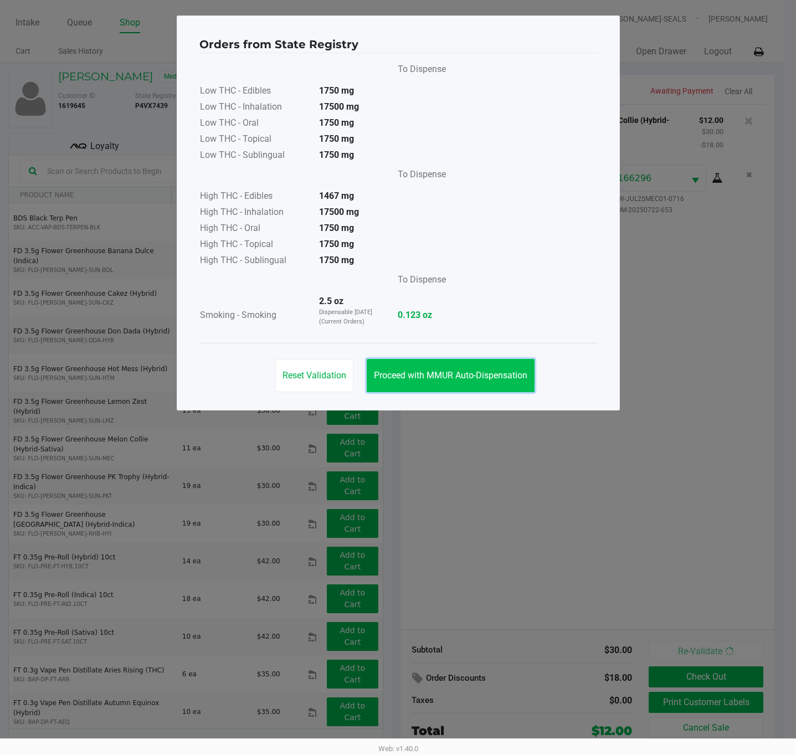
click at [449, 359] on button "Proceed with MMUR Auto-Dispensation" at bounding box center [451, 375] width 168 height 33
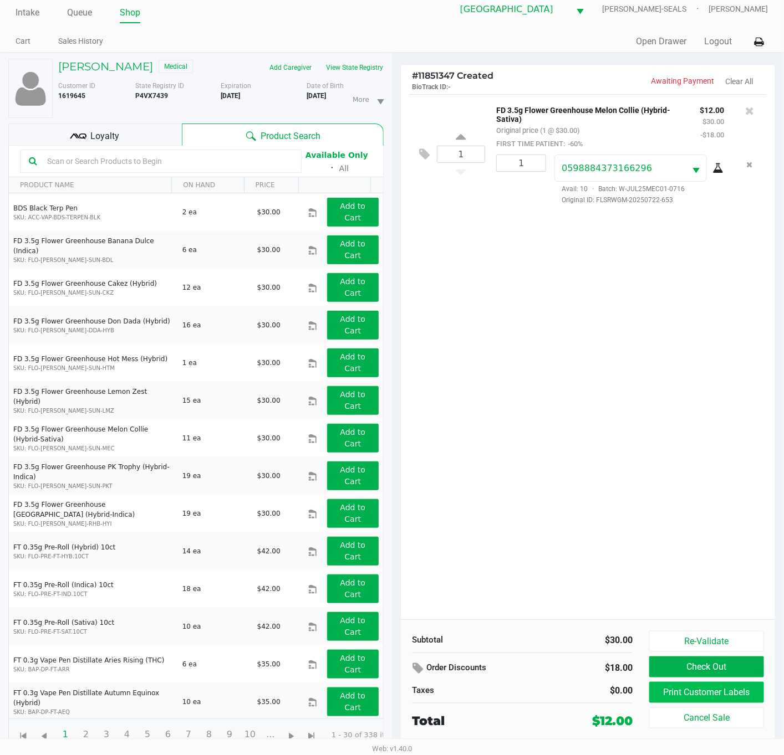
scroll to position [13, 0]
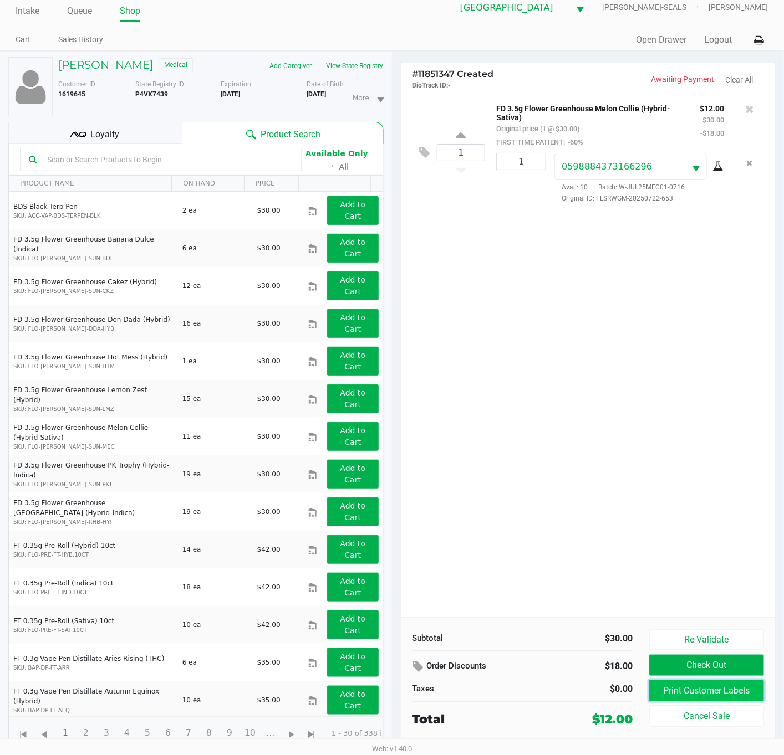
click at [712, 692] on button "Print Customer Labels" at bounding box center [706, 691] width 115 height 21
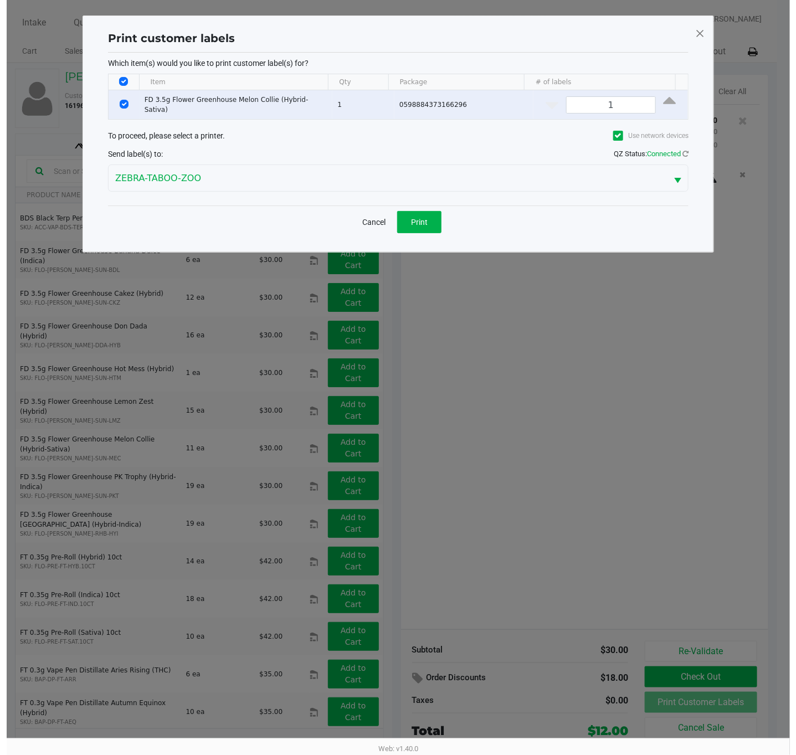
scroll to position [0, 0]
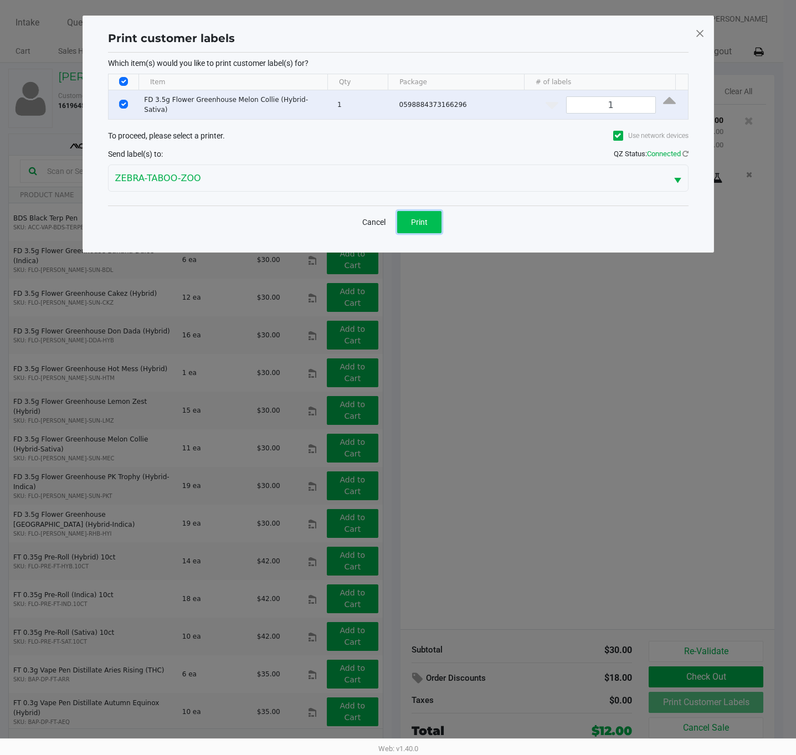
click at [436, 224] on button "Print" at bounding box center [419, 222] width 44 height 22
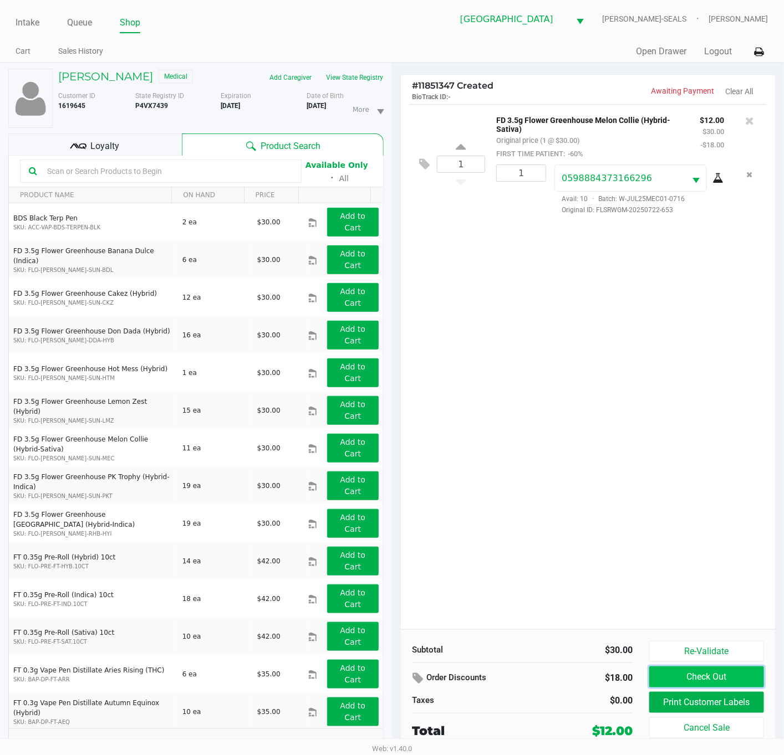
click at [669, 674] on button "Check Out" at bounding box center [706, 677] width 115 height 21
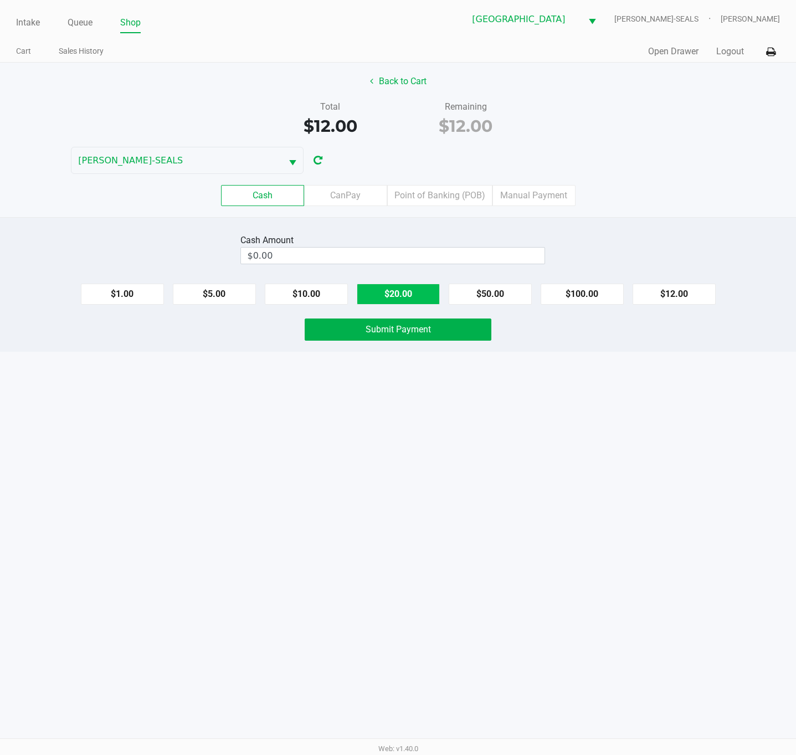
click at [394, 301] on button "$20.00" at bounding box center [398, 294] width 83 height 21
type input "$20.00"
click at [407, 315] on div "Cash Amount $20.00 Clear $1.00 $5.00 $10.00 $20.00 $50.00 $100.00 $12.00 Submit…" at bounding box center [398, 284] width 796 height 135
click at [407, 318] on div "Cash Amount $20.00 Clear $1.00 $5.00 $10.00 $20.00 $50.00 $100.00 $12.00 Submit…" at bounding box center [398, 284] width 796 height 135
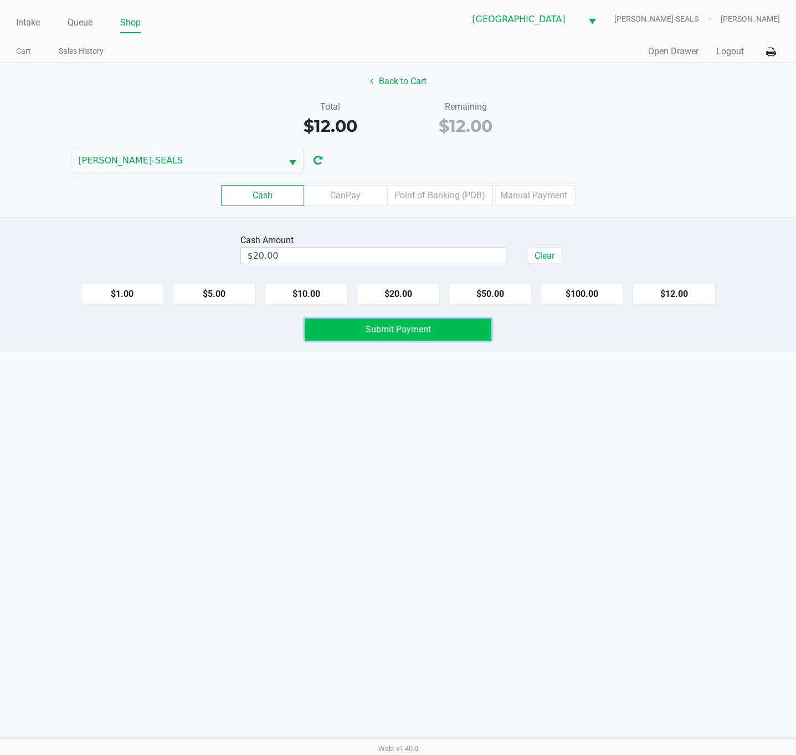
click at [408, 325] on button "Submit Payment" at bounding box center [398, 330] width 187 height 22
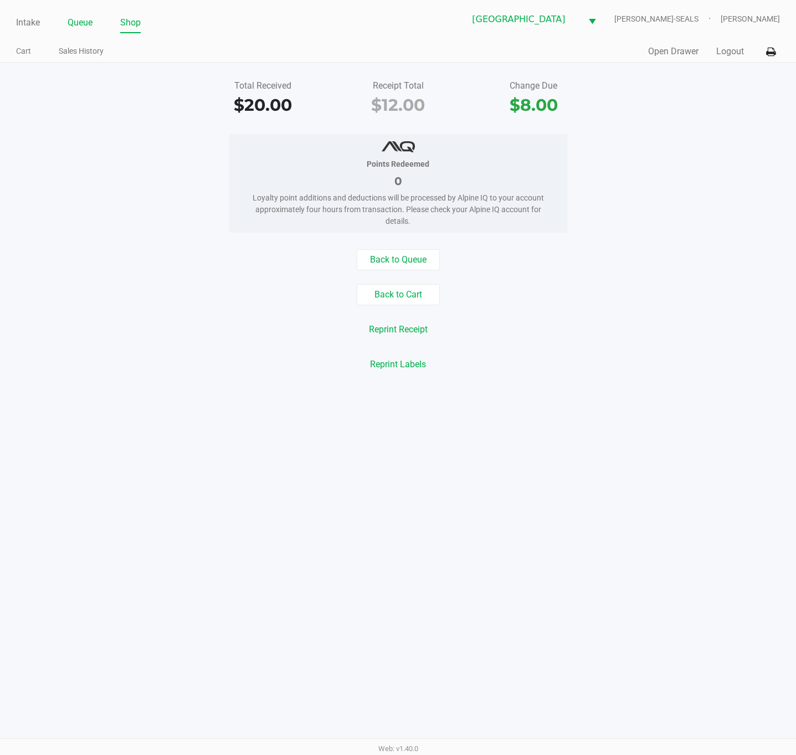
click at [81, 23] on link "Queue" at bounding box center [80, 23] width 25 height 16
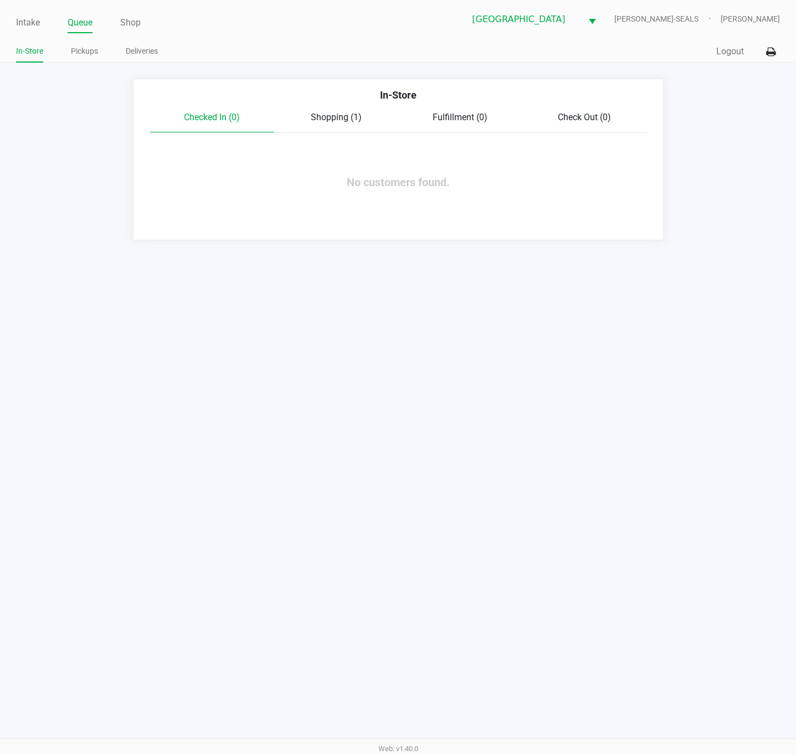
drag, startPoint x: 290, startPoint y: 107, endPoint x: 323, endPoint y: 110, distance: 33.4
click at [291, 107] on div "In-Store" at bounding box center [398, 99] width 513 height 23
click at [335, 111] on div "Shopping (1)" at bounding box center [336, 117] width 124 height 13
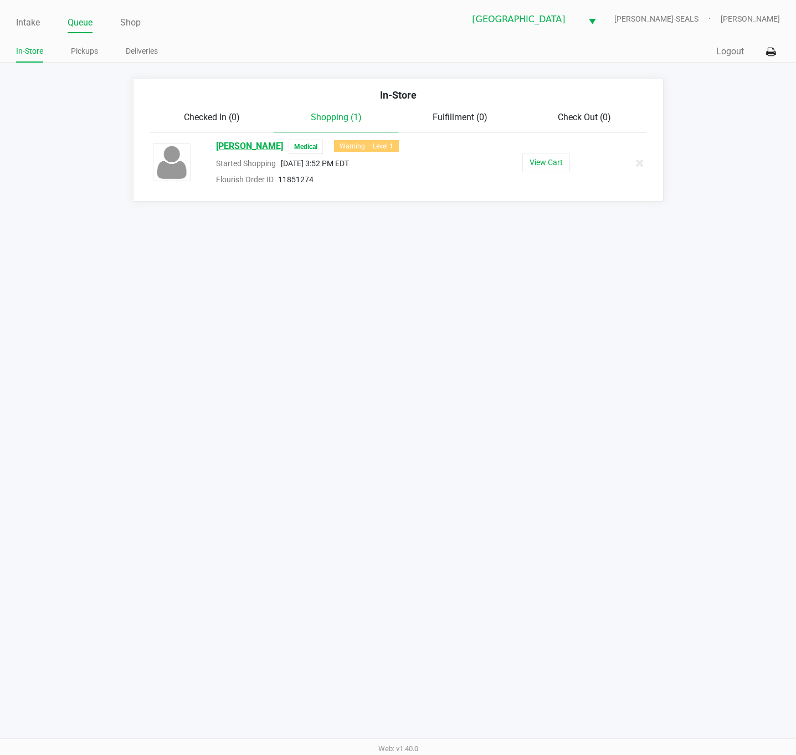
click at [261, 147] on span "[PERSON_NAME]" at bounding box center [249, 147] width 67 height 14
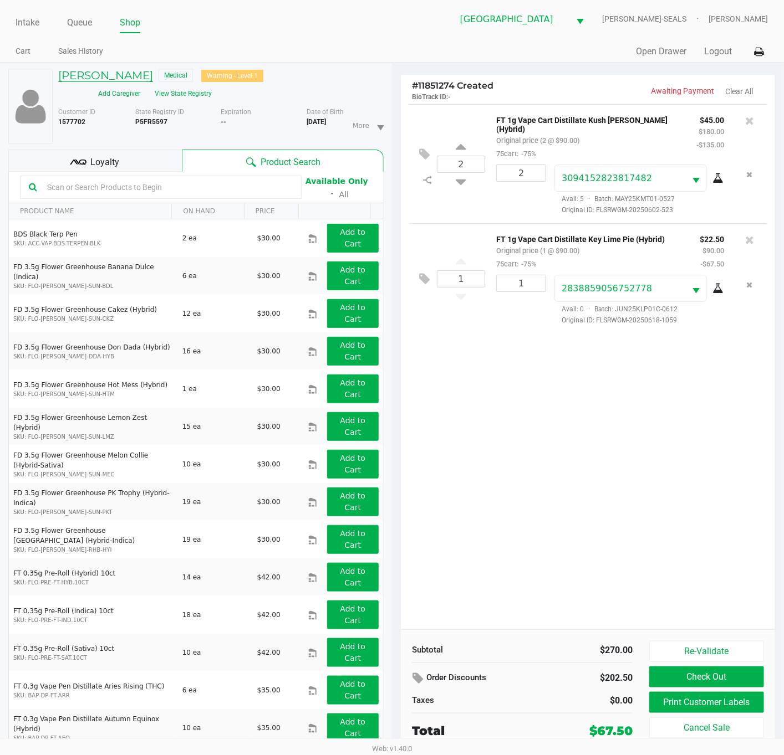
click at [150, 72] on h5 "[PERSON_NAME]" at bounding box center [105, 75] width 95 height 13
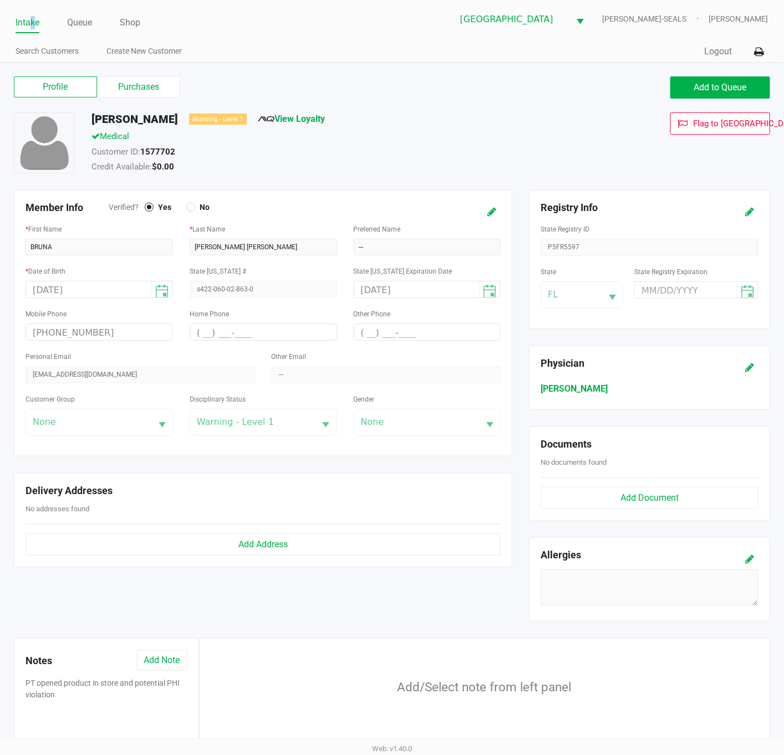
click at [33, 17] on link "Intake" at bounding box center [28, 23] width 24 height 16
